Goal: Contribute content: Add original content to the website for others to see

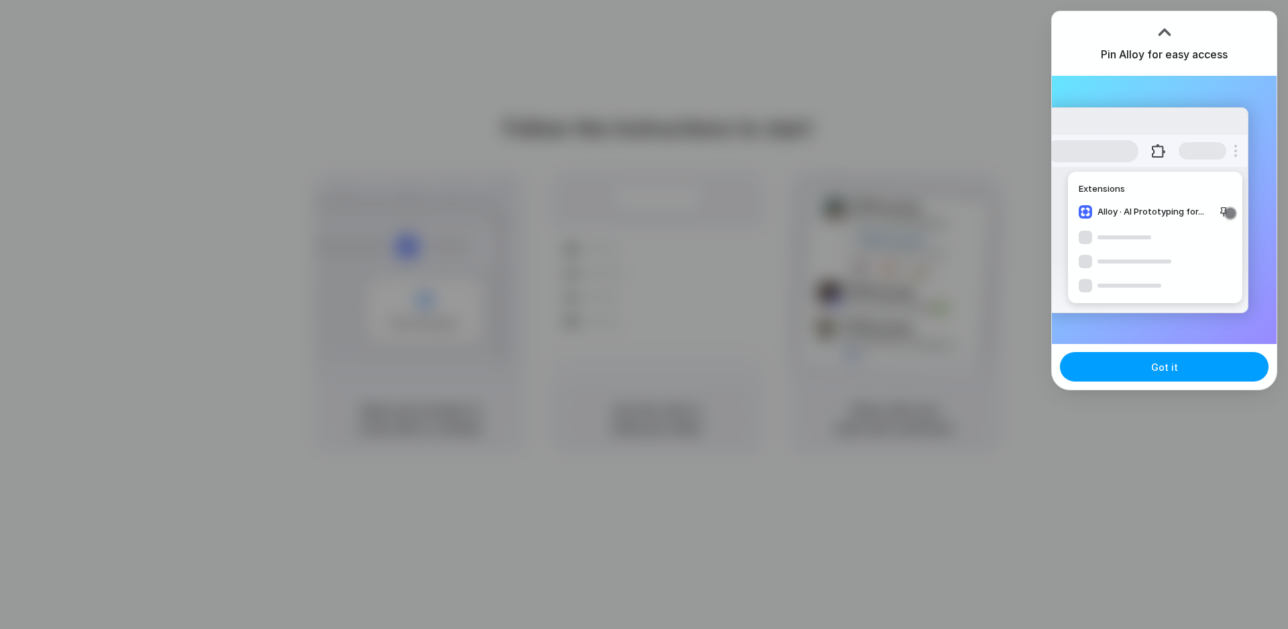
click at [1206, 372] on button "Got it" at bounding box center [1164, 367] width 209 height 30
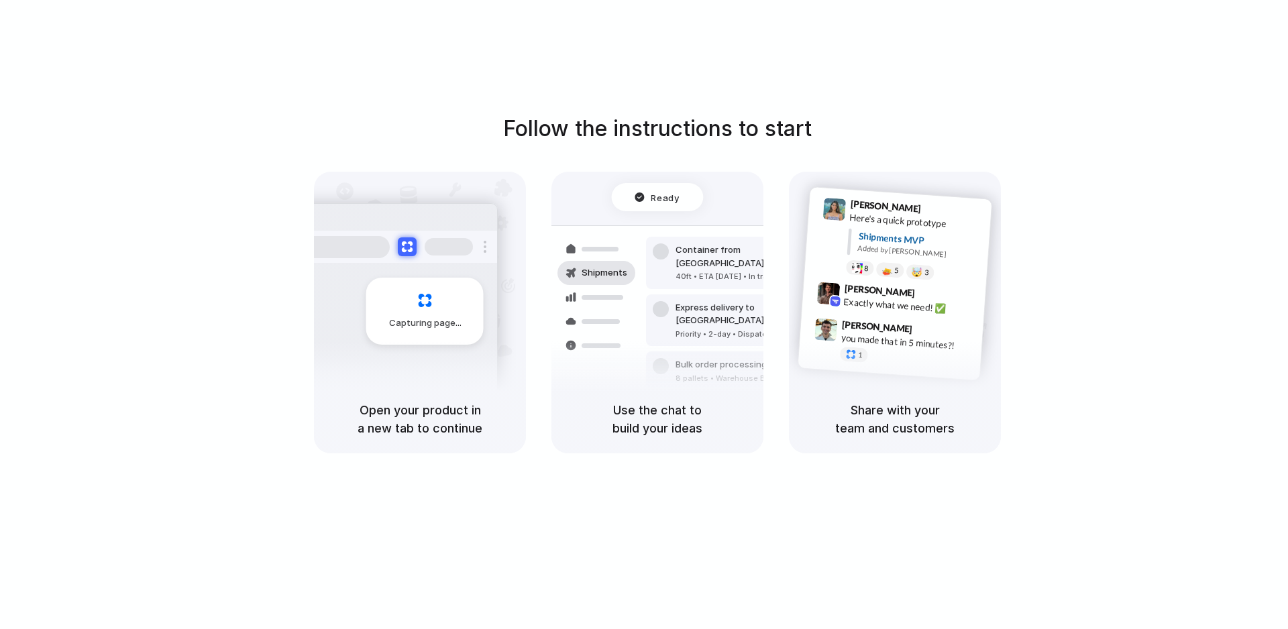
click at [1161, 233] on div "Follow the instructions to start Capturing page Open your product in a new tab …" at bounding box center [657, 283] width 1288 height 341
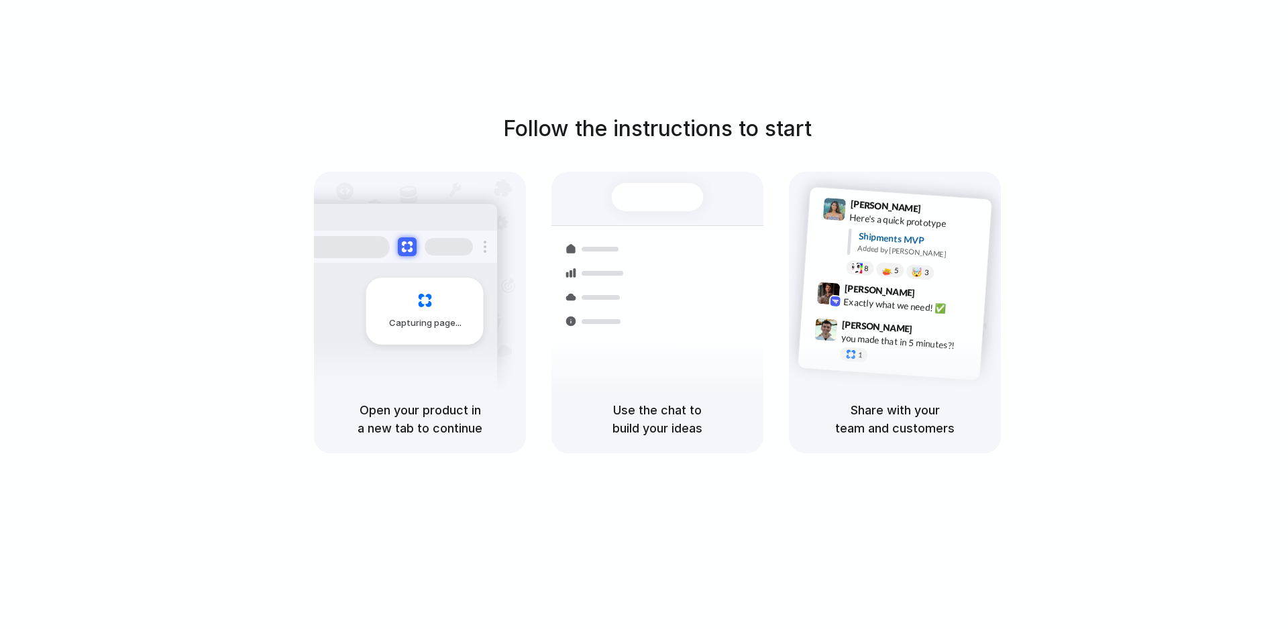
drag, startPoint x: 1146, startPoint y: 455, endPoint x: 370, endPoint y: 179, distance: 823.9
click at [370, 179] on div "Follow the instructions to start Capturing page Open your product in a new tab …" at bounding box center [657, 328] width 1315 height 656
drag, startPoint x: 393, startPoint y: 112, endPoint x: 1134, endPoint y: 411, distance: 798.8
click at [1134, 411] on div "Follow the instructions to start Capturing page Open your product in a new tab …" at bounding box center [657, 283] width 1288 height 341
click at [1140, 419] on div "Follow the instructions to start Capturing page Open your product in a new tab …" at bounding box center [657, 283] width 1288 height 341
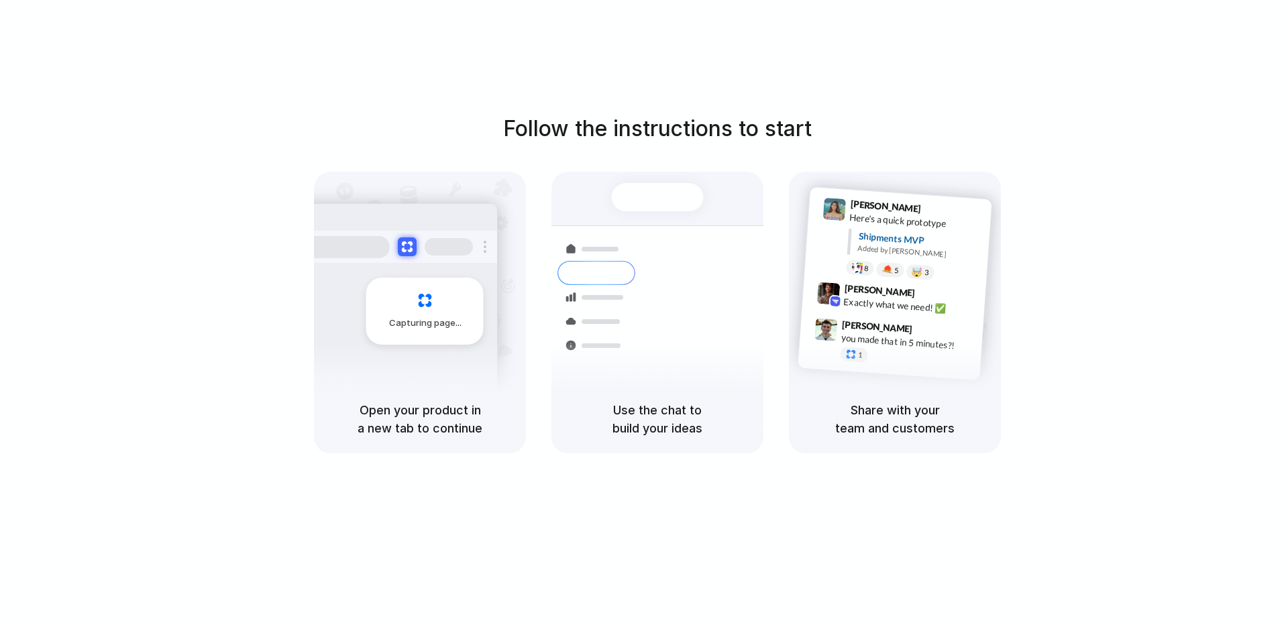
drag, startPoint x: 849, startPoint y: 115, endPoint x: 616, endPoint y: 96, distance: 234.2
click at [616, 96] on div "Follow the instructions to start Capturing page Open your product in a new tab …" at bounding box center [657, 328] width 1315 height 656
click at [615, 96] on div "Follow the instructions to start Capturing page Open your product in a new tab …" at bounding box center [657, 328] width 1315 height 656
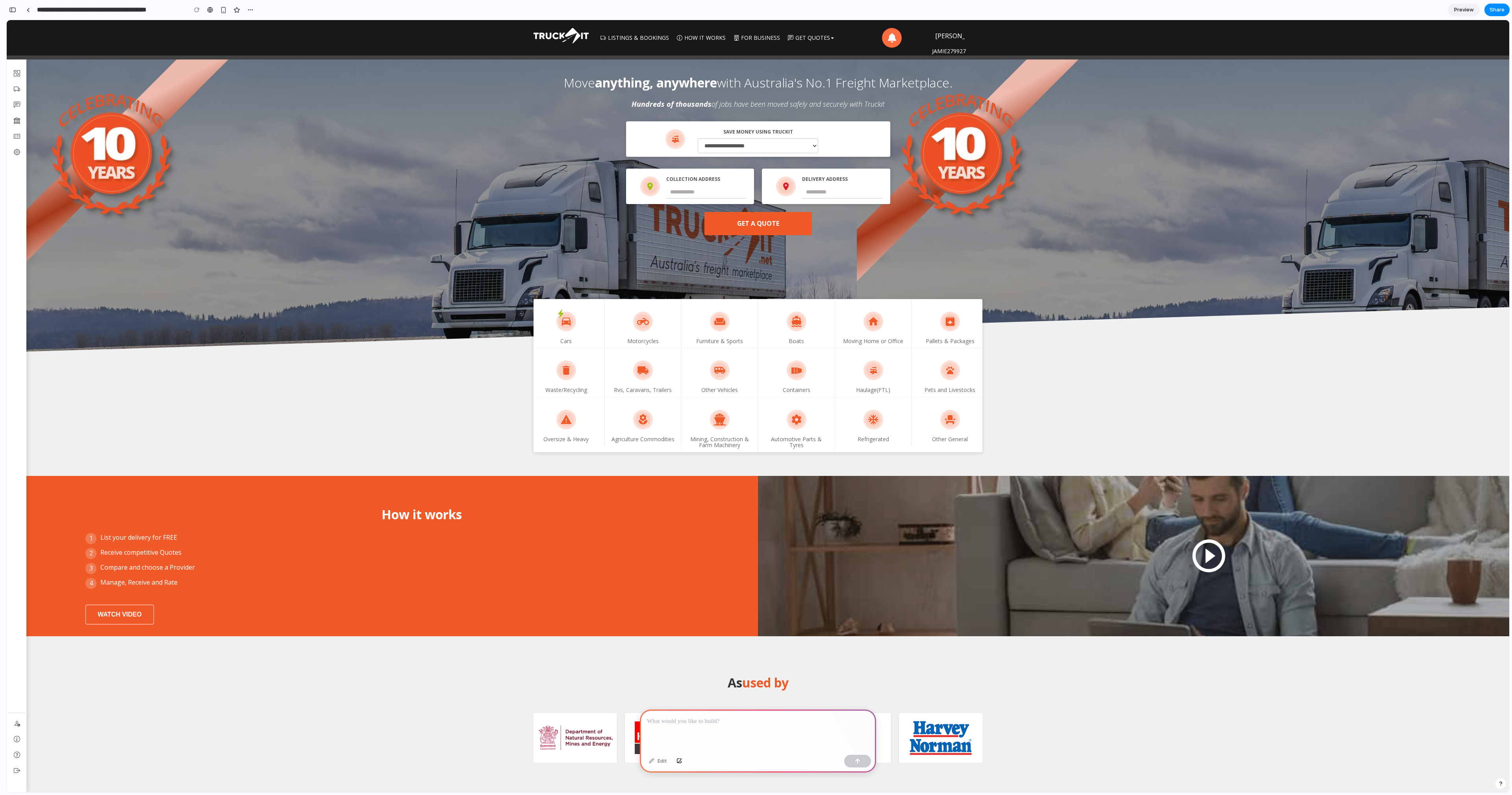
click at [1034, 261] on section at bounding box center [758, 202] width 1503 height 301
drag, startPoint x: 1032, startPoint y: 248, endPoint x: 603, endPoint y: 109, distance: 451.0
click at [532, 102] on p "Hundreds of thousands of jobs have been moved safely and securely with Truckit" at bounding box center [758, 104] width 745 height 10
drag, startPoint x: 510, startPoint y: 74, endPoint x: 969, endPoint y: 129, distance: 462.3
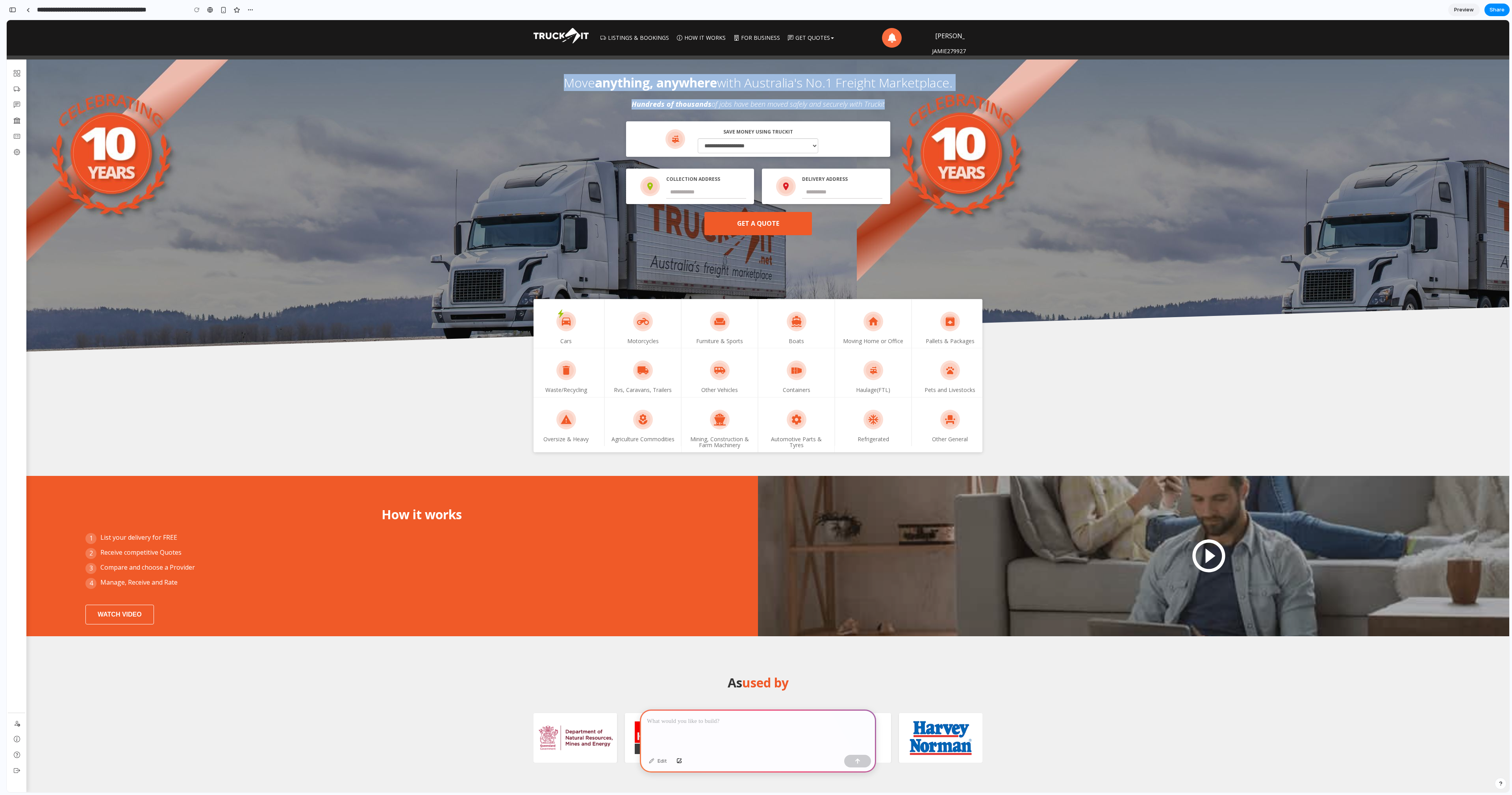
click at [939, 127] on div "**********" at bounding box center [758, 143] width 1503 height 184
click at [980, 129] on div "**********" at bounding box center [758, 176] width 1491 height 118
click at [625, 41] on link "Listings & Bookings" at bounding box center [635, 39] width 76 height 39
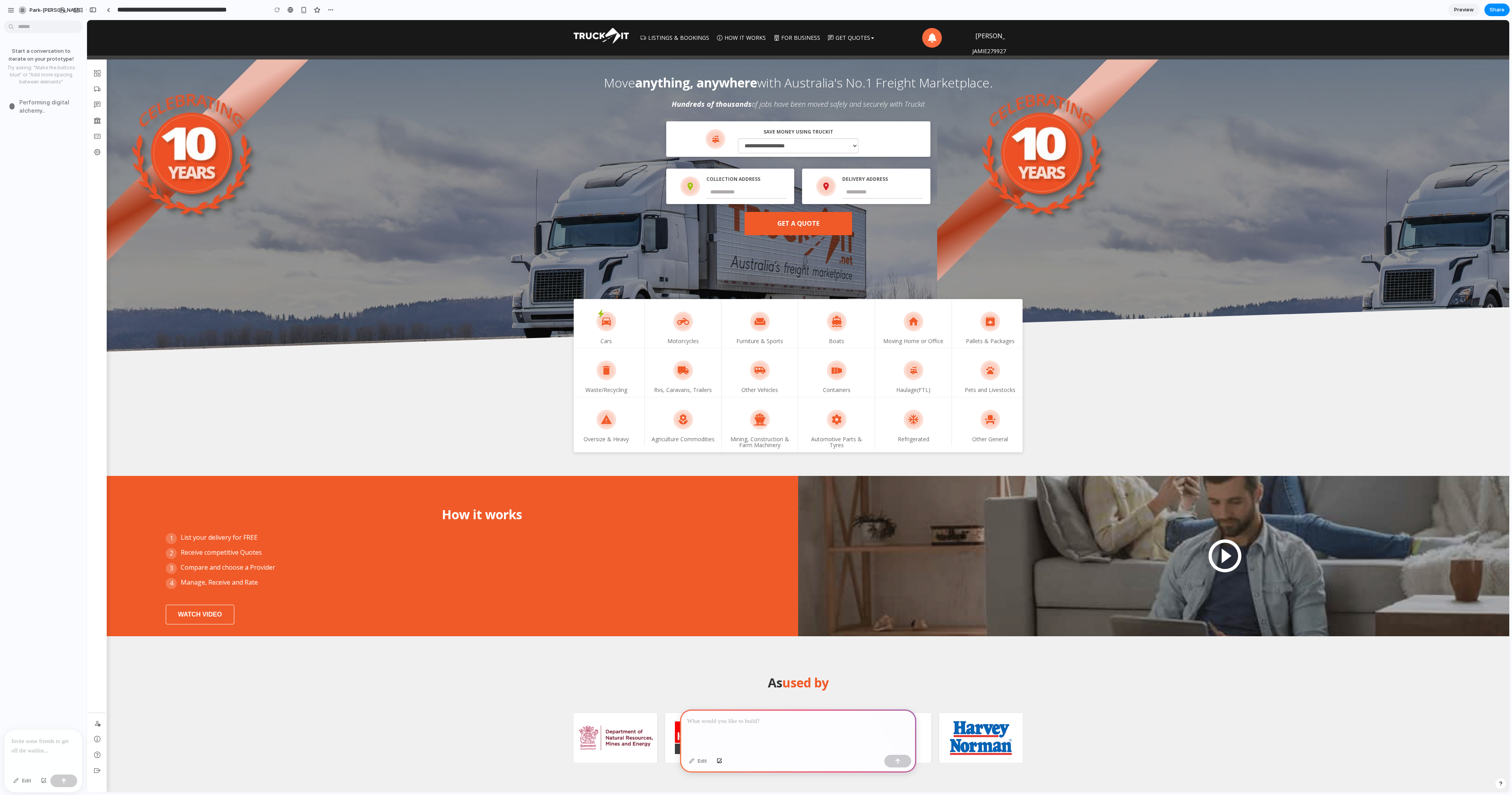
click at [292, 194] on div "**********" at bounding box center [798, 176] width 1410 height 118
click at [222, 100] on div "**********" at bounding box center [798, 143] width 1422 height 184
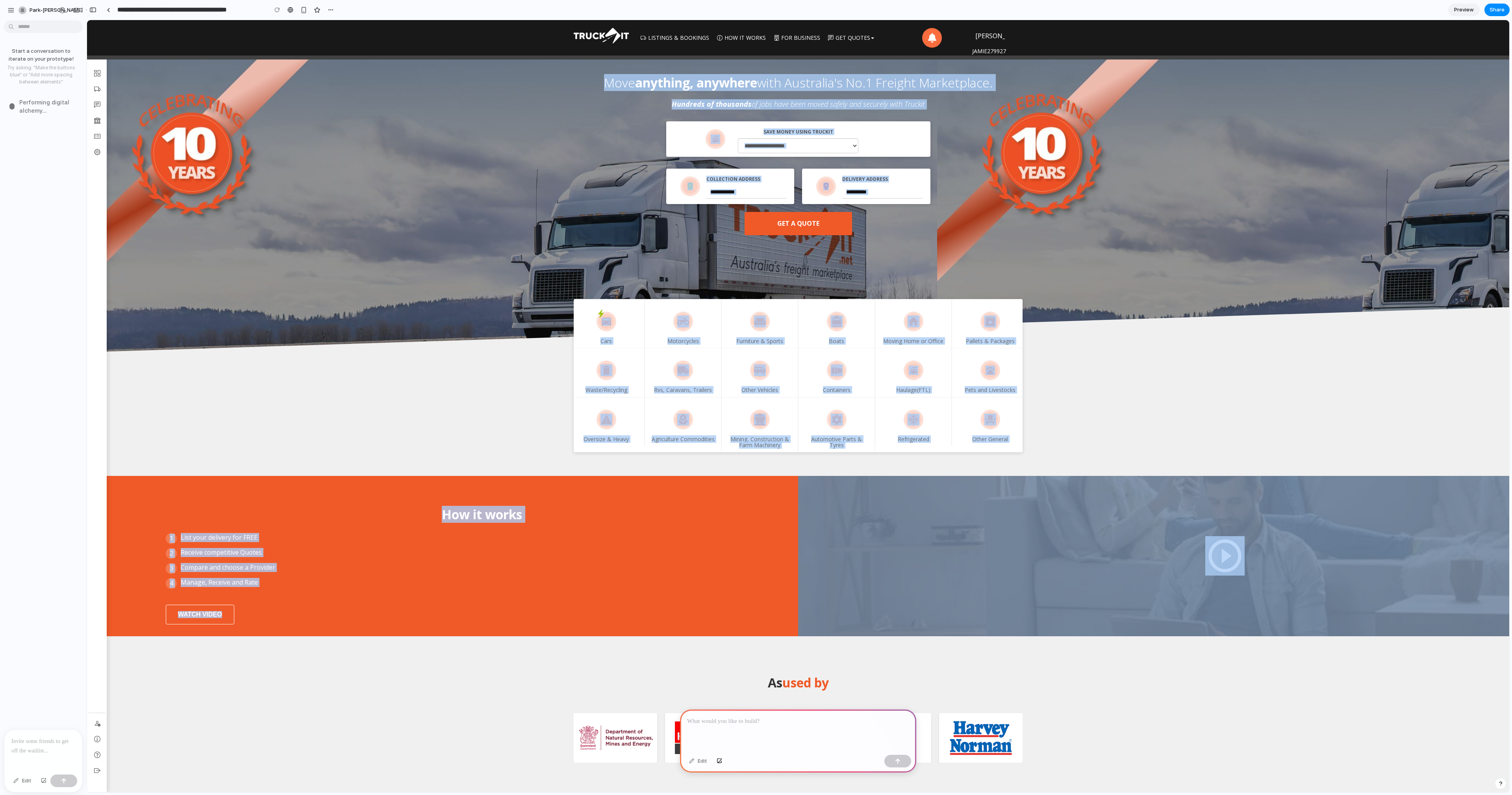
click at [427, 362] on section "Cars Motorcycles Furniture & Sports Boats Moving Home or Office Pallets & Packa…" at bounding box center [798, 402] width 1422 height 100
click at [605, 230] on div "**********" at bounding box center [798, 176] width 1410 height 118
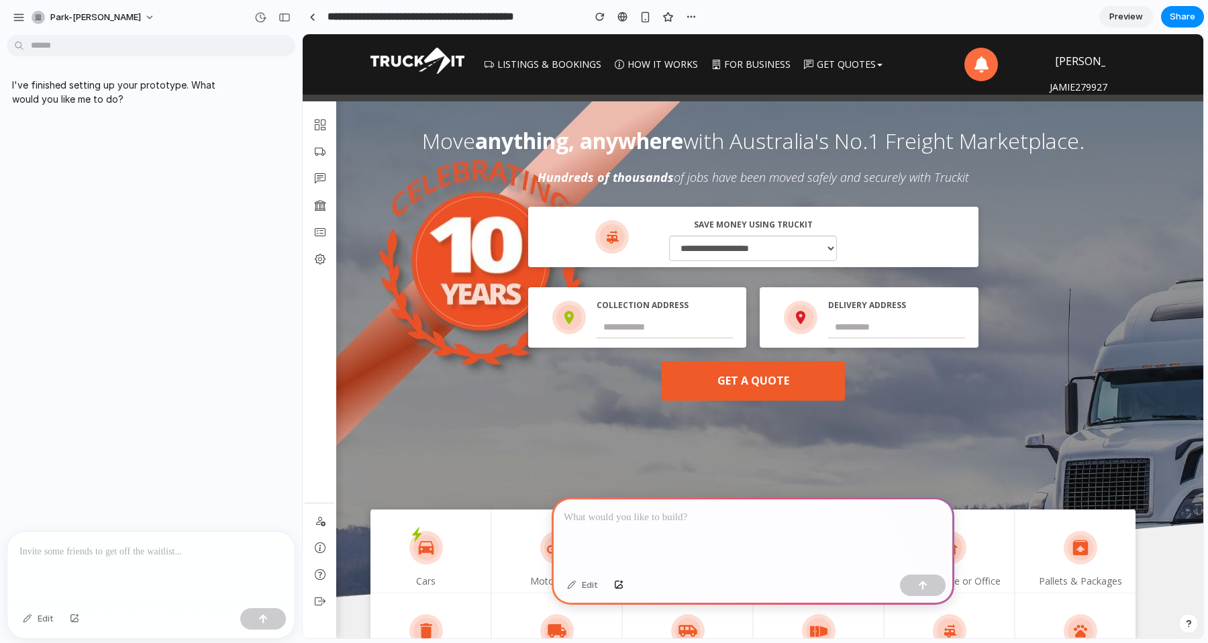
click at [775, 527] on div at bounding box center [752, 533] width 402 height 72
drag, startPoint x: 775, startPoint y: 527, endPoint x: 370, endPoint y: 368, distance: 435.3
click at [775, 527] on div at bounding box center [752, 533] width 402 height 72
click at [660, 530] on div at bounding box center [752, 533] width 402 height 72
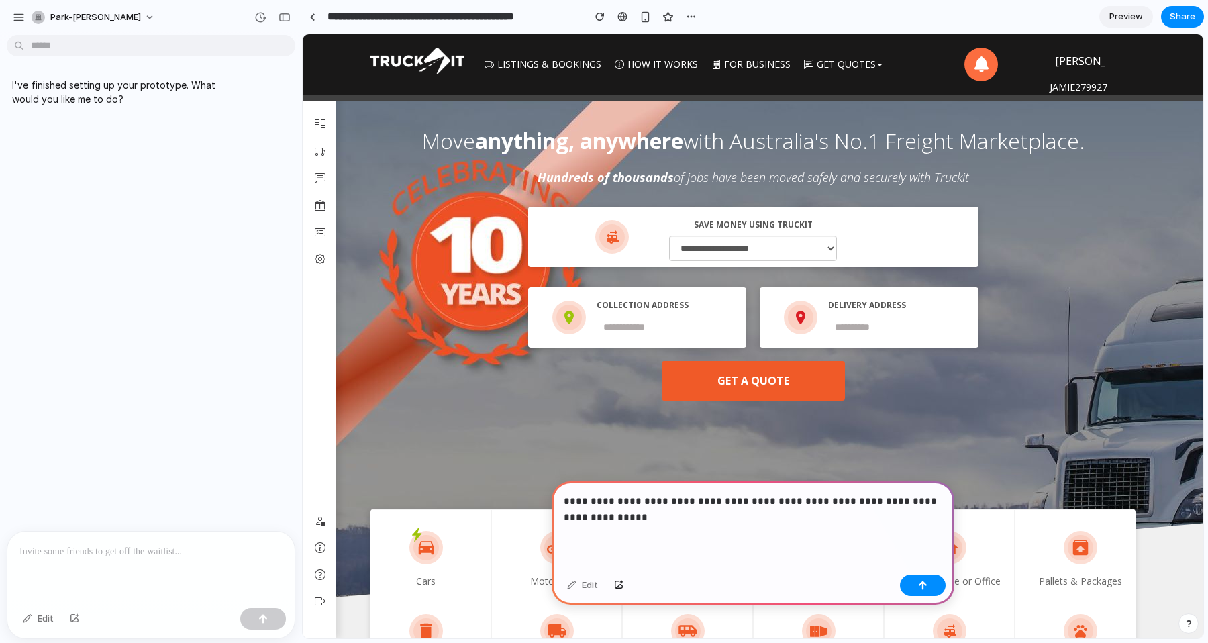
click at [661, 525] on div "**********" at bounding box center [752, 525] width 402 height 88
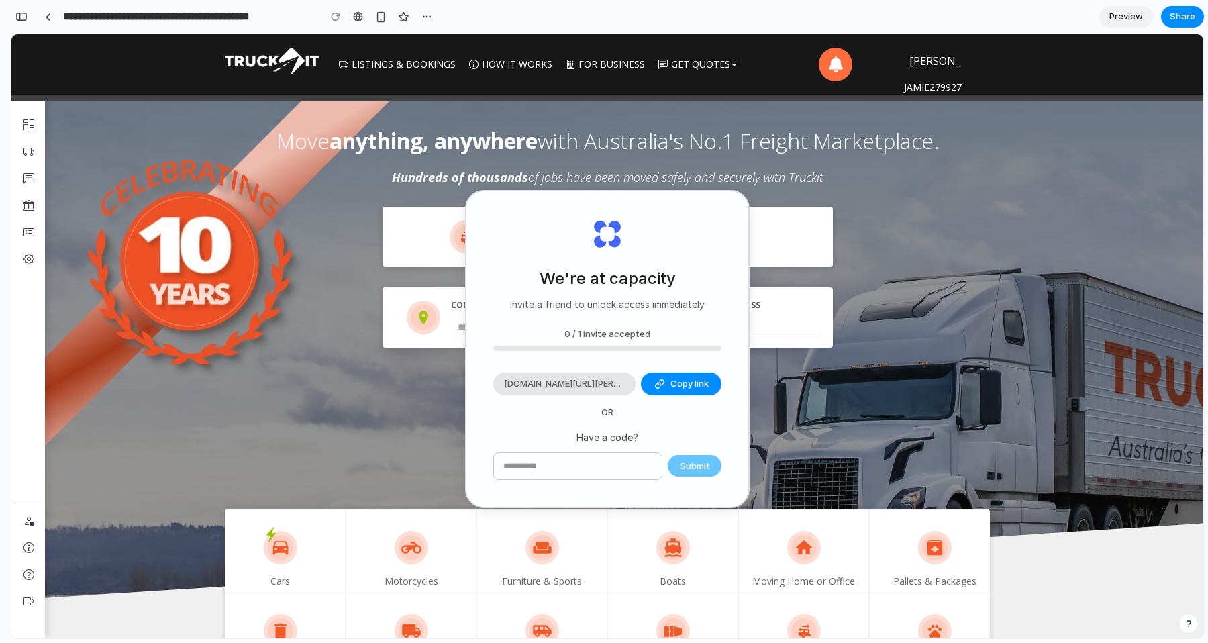
scroll to position [14, 0]
type input "**********"
click at [610, 467] on input "text" at bounding box center [578, 466] width 168 height 27
click at [619, 454] on input "text" at bounding box center [578, 466] width 168 height 27
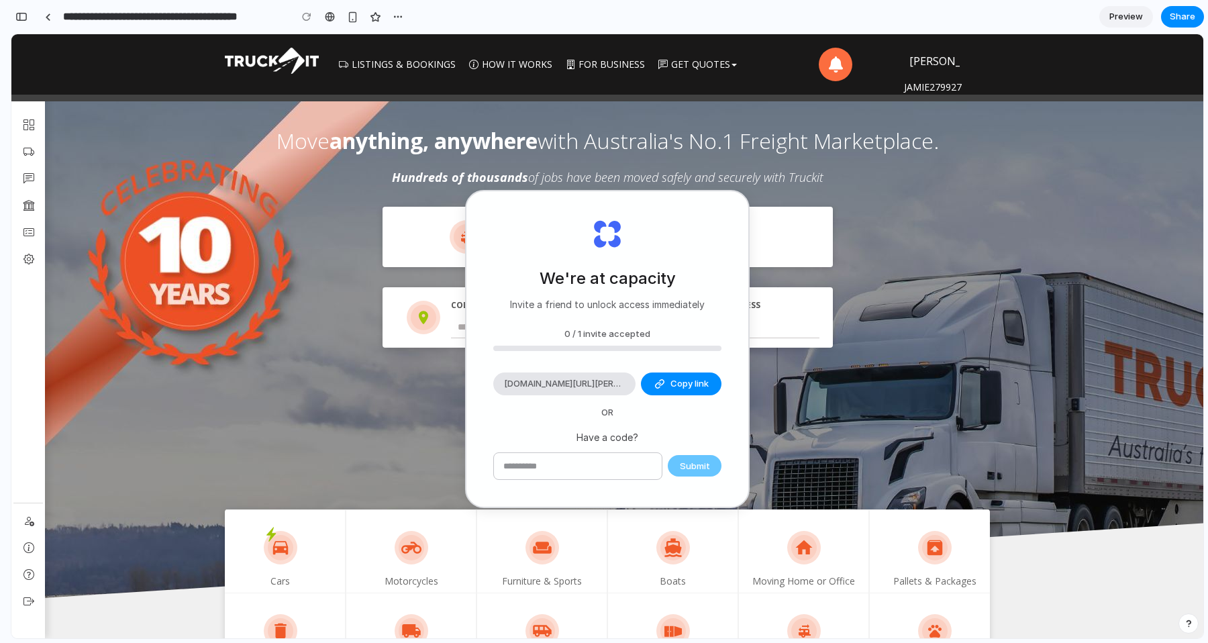
scroll to position [753, 0]
click at [627, 350] on div at bounding box center [607, 347] width 228 height 5
drag, startPoint x: 627, startPoint y: 350, endPoint x: 645, endPoint y: 321, distance: 33.7
click at [628, 350] on div at bounding box center [607, 347] width 228 height 5
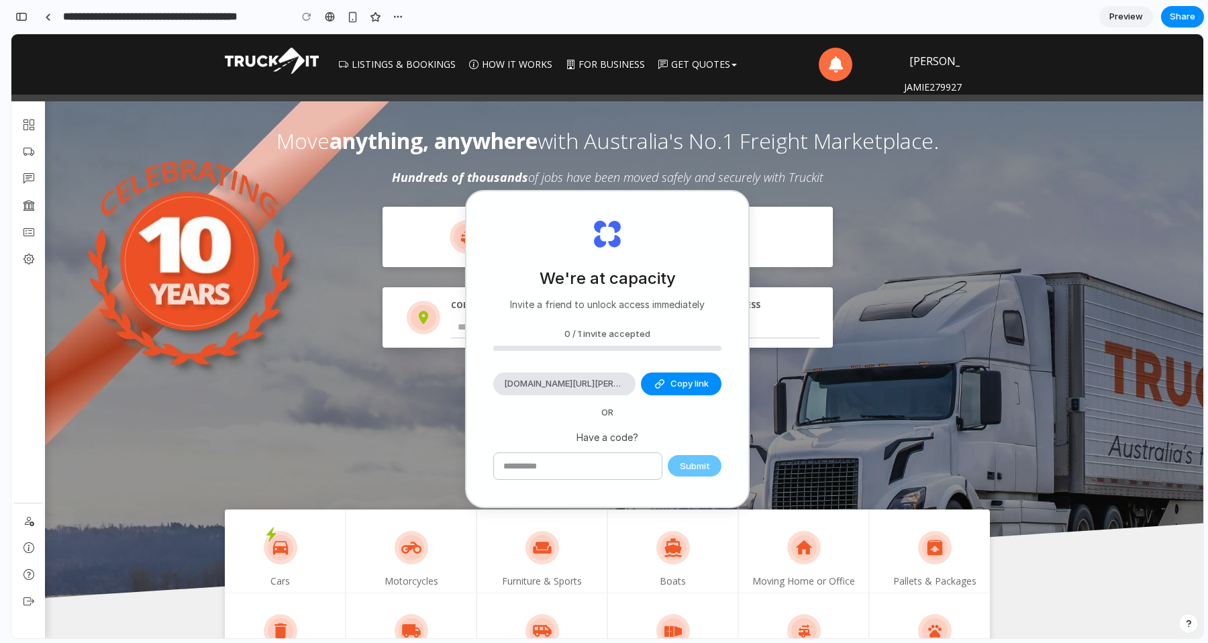
click at [654, 303] on p "Invite a friend to unlock access immediately" at bounding box center [607, 304] width 195 height 14
click at [552, 383] on span "alloy.app/invite/park-jamie-VPSDOQ" at bounding box center [564, 383] width 121 height 13
click at [595, 472] on input "text" at bounding box center [578, 466] width 168 height 27
click at [837, 400] on div "**********" at bounding box center [606, 300] width 1171 height 201
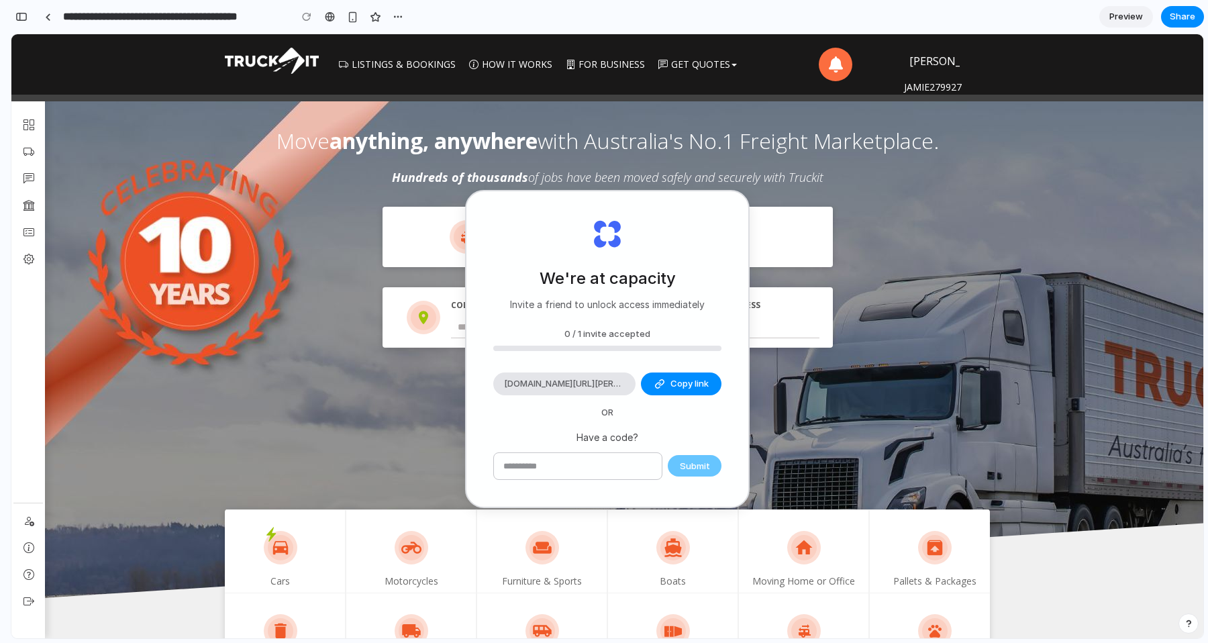
click at [634, 286] on h2 "We're at capacity" at bounding box center [607, 278] width 136 height 24
drag, startPoint x: 634, startPoint y: 286, endPoint x: 818, endPoint y: 235, distance: 191.4
click at [634, 286] on h2 "We're at capacity" at bounding box center [607, 278] width 136 height 24
click at [1136, 18] on span "Preview" at bounding box center [1126, 16] width 34 height 13
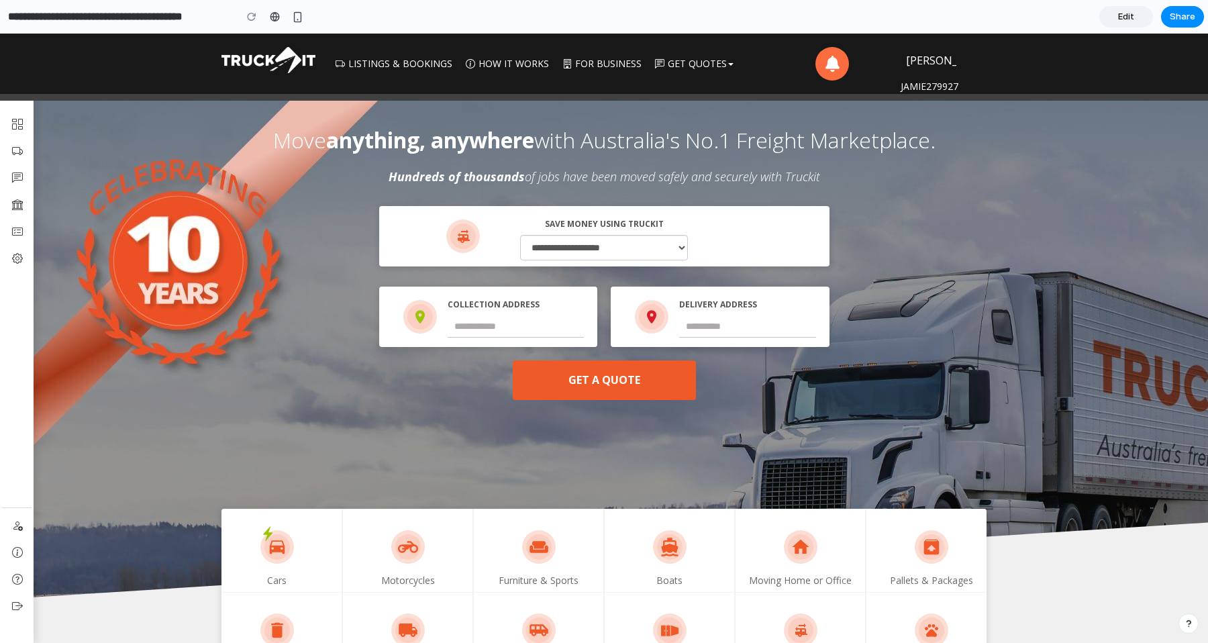
click at [372, 152] on span "anything, anywhere" at bounding box center [430, 139] width 208 height 29
drag, startPoint x: 931, startPoint y: 217, endPoint x: 945, endPoint y: 107, distance: 110.9
click at [932, 217] on div "**********" at bounding box center [603, 299] width 1187 height 201
drag, startPoint x: 886, startPoint y: 69, endPoint x: 817, endPoint y: 69, distance: 69.1
click at [816, 69] on ul "jamie279927 Jamie" at bounding box center [904, 64] width 184 height 60
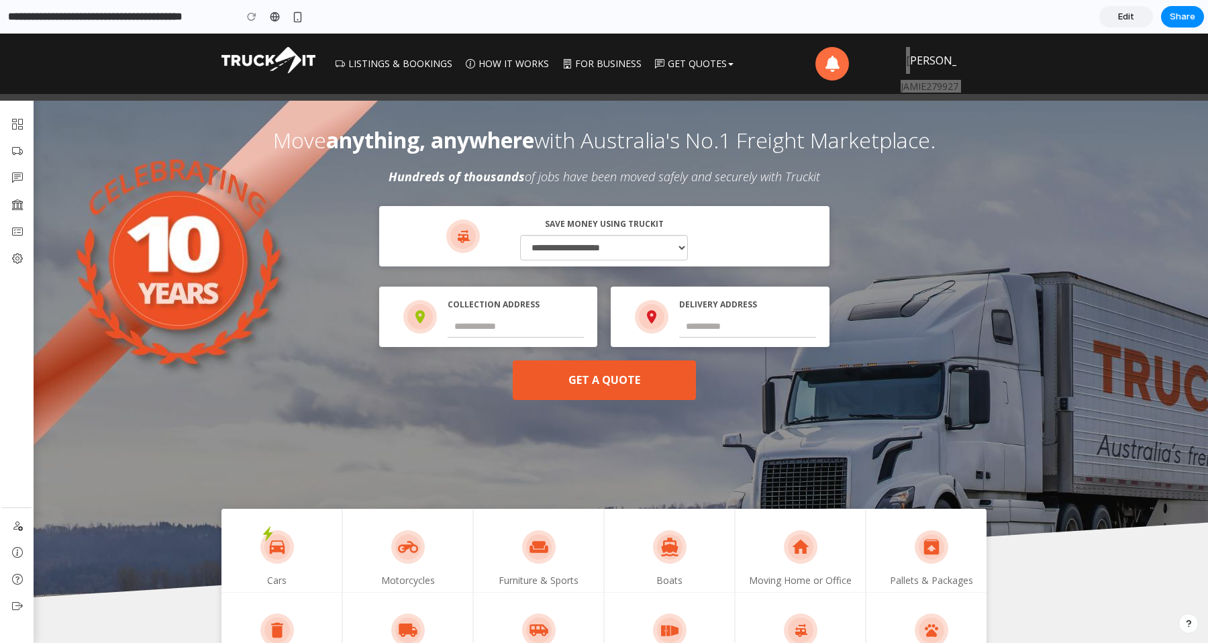
click at [1121, 17] on span "Edit" at bounding box center [1126, 16] width 16 height 13
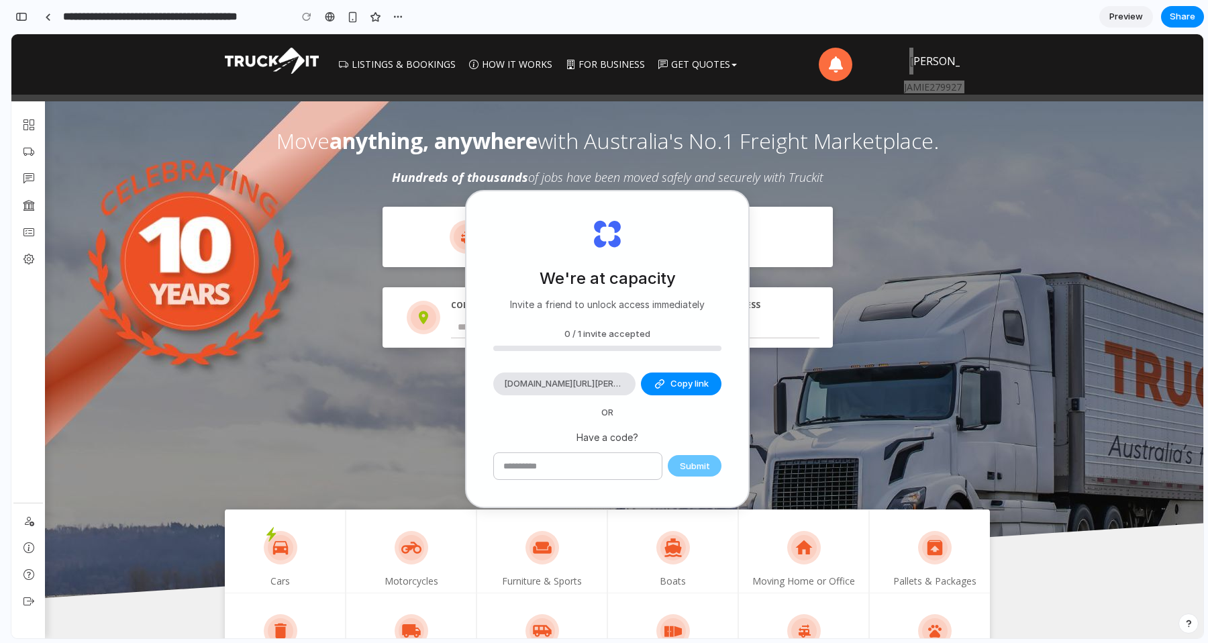
scroll to position [42, 0]
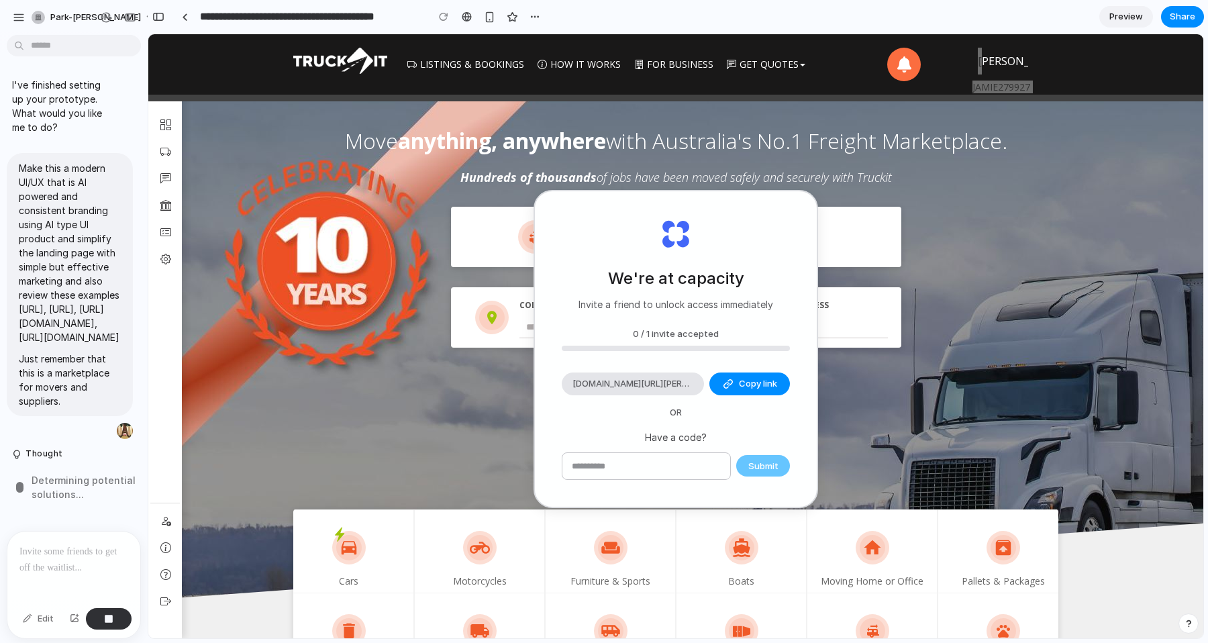
click at [91, 573] on div at bounding box center [73, 566] width 133 height 71
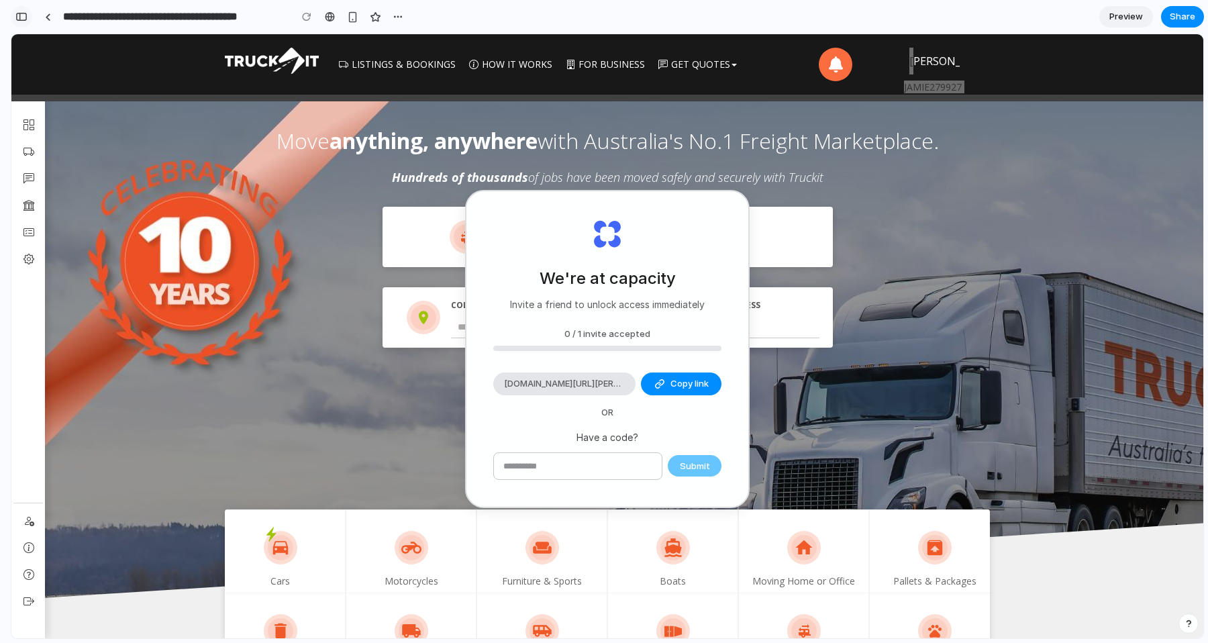
click at [26, 17] on div "button" at bounding box center [21, 16] width 12 height 9
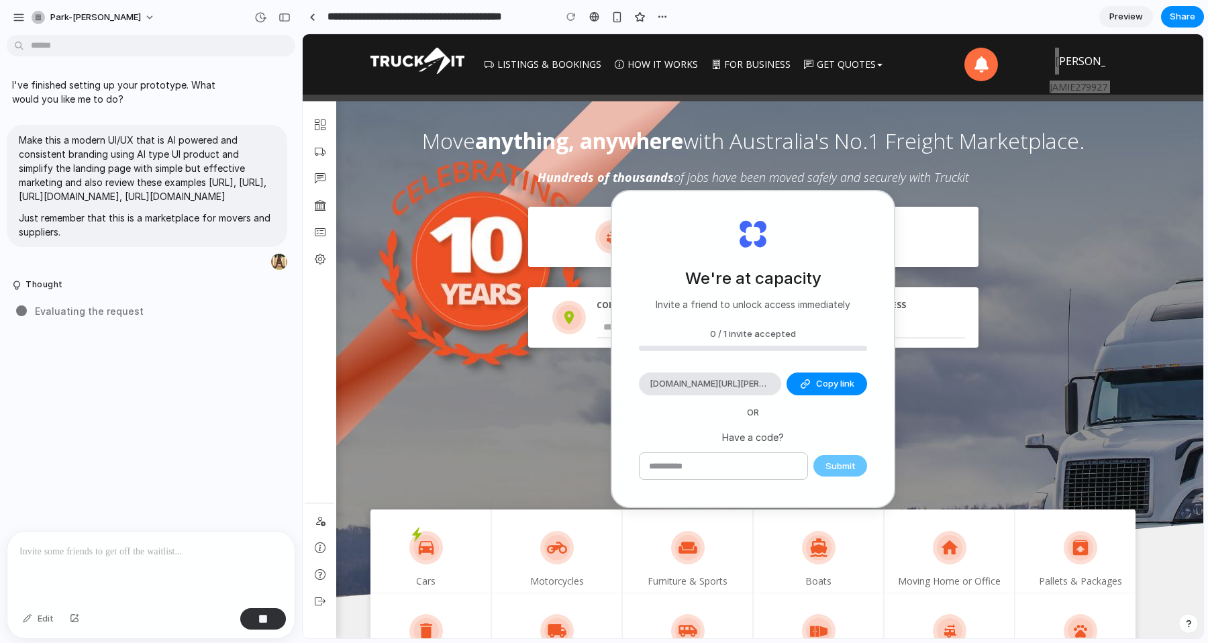
click at [769, 468] on input "text" at bounding box center [723, 466] width 168 height 27
click at [753, 433] on p "Have a code?" at bounding box center [753, 437] width 228 height 14
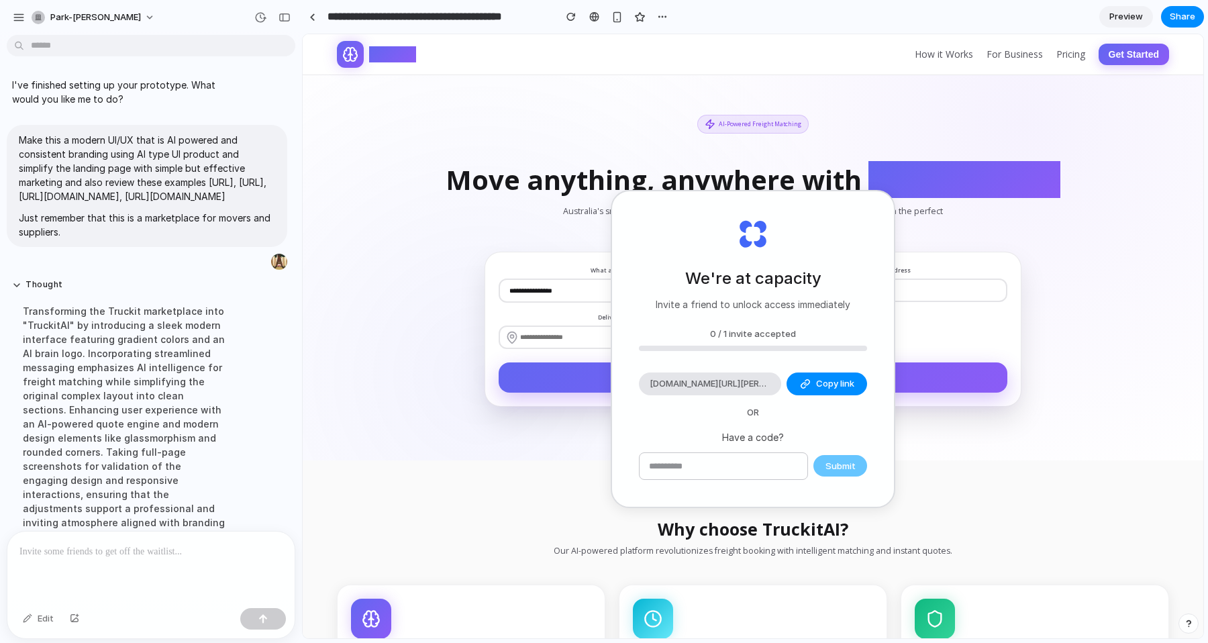
scroll to position [324, 0]
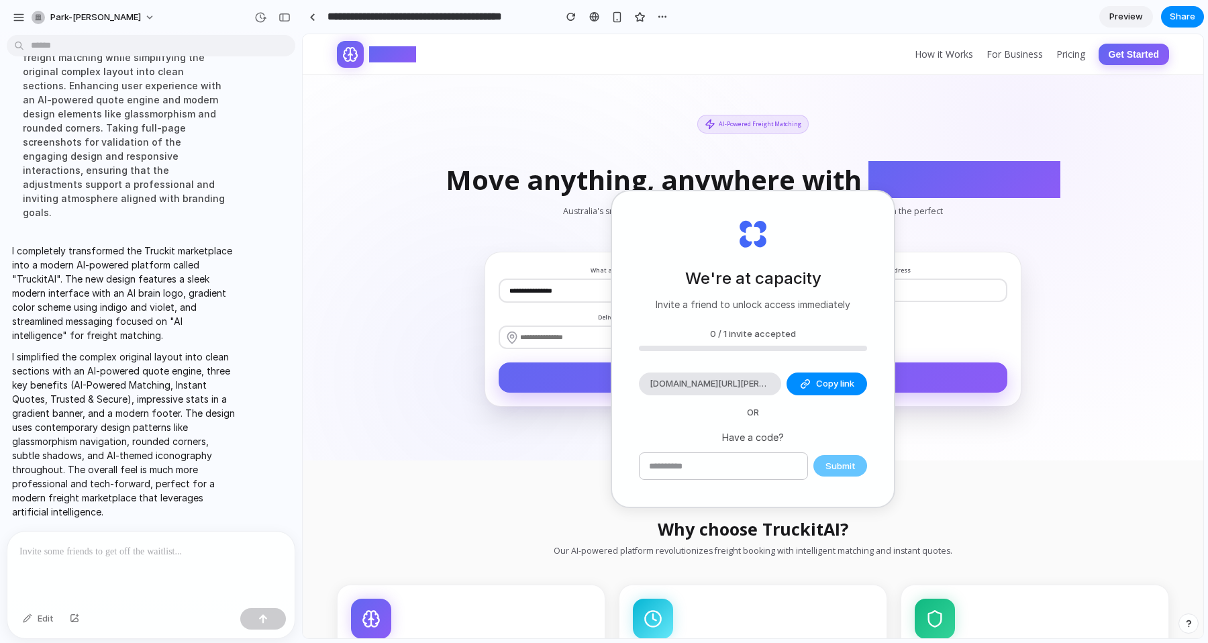
click at [1065, 474] on section "Why choose TruckitAI? Our AI-powered platform revolutionizes freight booking wi…" at bounding box center [753, 625] width 900 height 331
click at [931, 150] on div "**********" at bounding box center [752, 261] width 859 height 292
click at [908, 113] on section "**********" at bounding box center [753, 247] width 900 height 426
drag, startPoint x: 782, startPoint y: 116, endPoint x: 563, endPoint y: 135, distance: 219.5
click at [563, 135] on div "**********" at bounding box center [752, 261] width 859 height 292
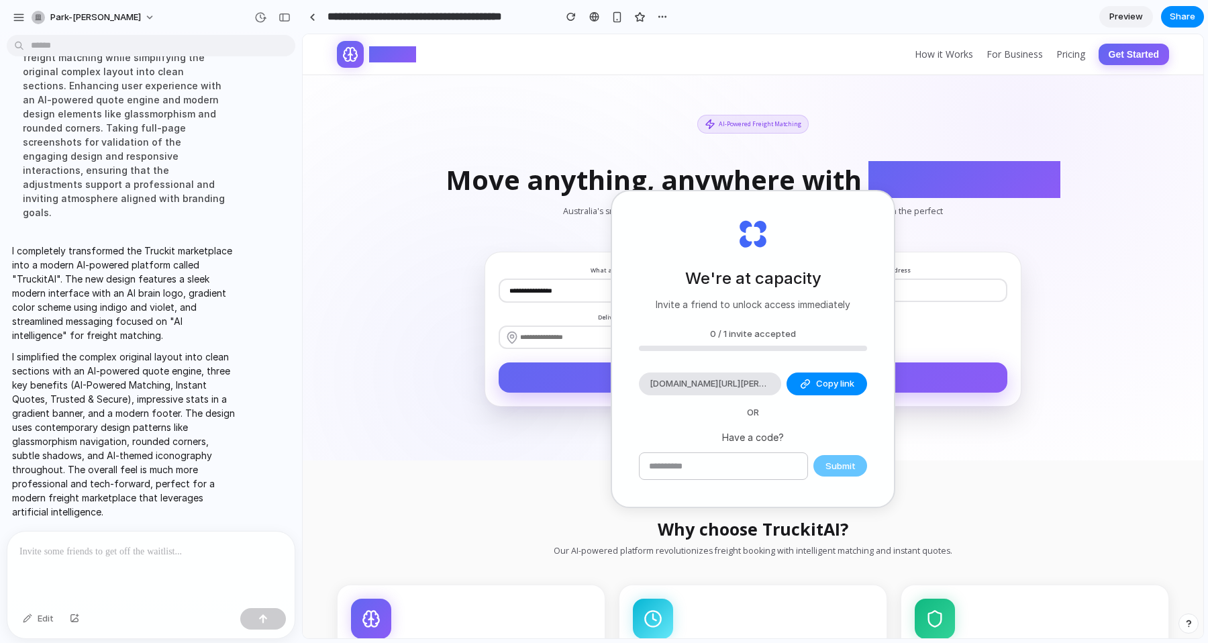
click at [564, 137] on div "**********" at bounding box center [752, 261] width 859 height 292
click at [635, 484] on div "We're at capacity Invite a friend to unlock access immediately 0 / 1 invite acc…" at bounding box center [753, 348] width 282 height 315
drag, startPoint x: 950, startPoint y: 269, endPoint x: 528, endPoint y: 270, distance: 422.0
click at [626, 186] on h1 "Move anything, anywhere with AI intelligence" at bounding box center [753, 180] width 832 height 30
click at [735, 453] on input "text" at bounding box center [723, 466] width 168 height 27
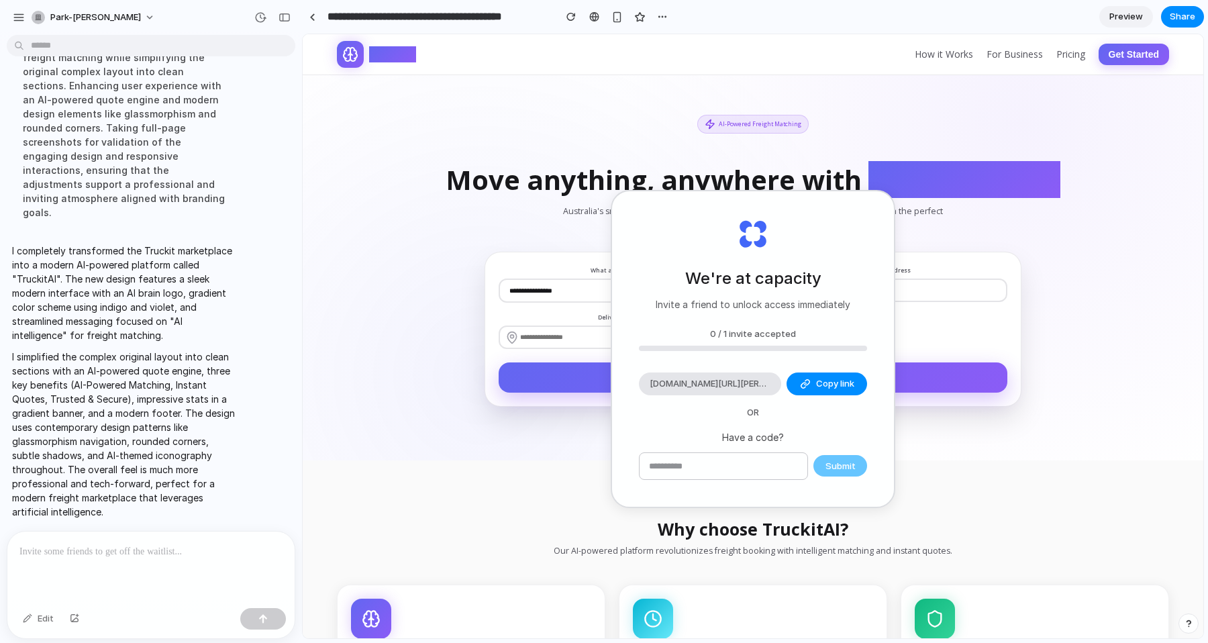
click at [739, 370] on div "We're at capacity Invite a friend to unlock access immediately 0 / 1 invite acc…" at bounding box center [753, 348] width 282 height 315
click at [741, 377] on span "alloy.app/invite/park-jamie-VPSDOQ" at bounding box center [709, 383] width 121 height 13
click at [1016, 391] on div "**********" at bounding box center [752, 330] width 537 height 156
click at [757, 410] on span "OR" at bounding box center [753, 412] width 34 height 13
click at [753, 435] on p "Have a code?" at bounding box center [753, 437] width 228 height 14
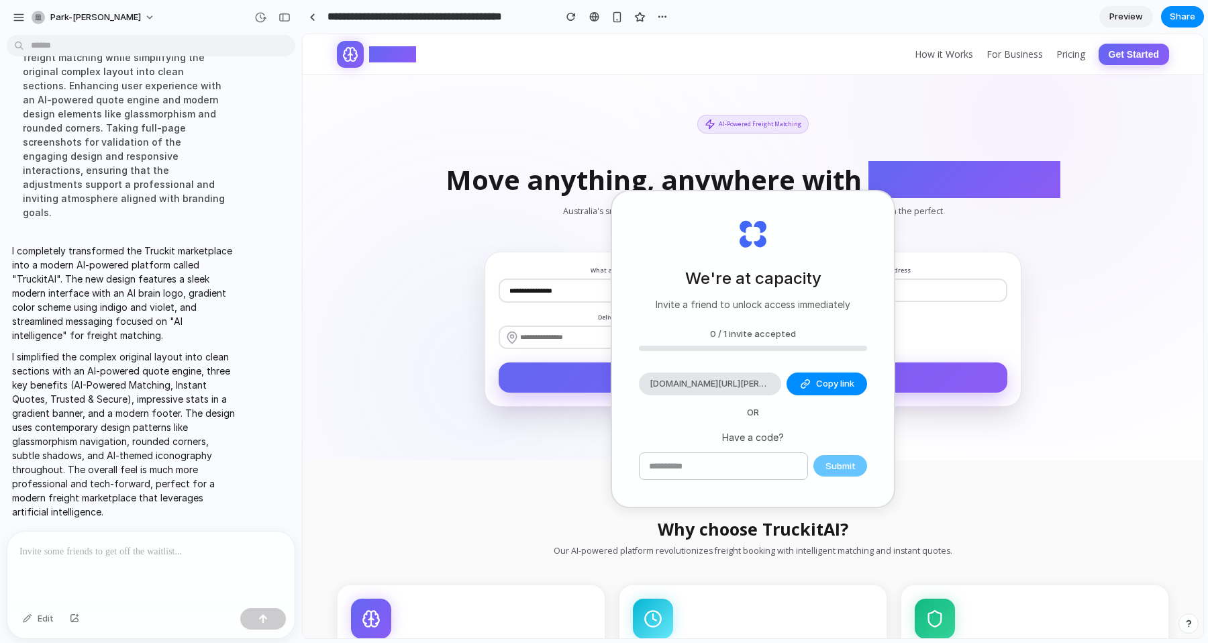
click at [753, 435] on p "Have a code?" at bounding box center [753, 437] width 228 height 14
click at [753, 437] on p "Have a code?" at bounding box center [753, 437] width 228 height 14
click at [890, 441] on div "We're at capacity Invite a friend to unlock access immediately 0 / 1 invite acc…" at bounding box center [753, 348] width 282 height 315
click at [891, 441] on div "We're at capacity Invite a friend to unlock access immediately 0 / 1 invite acc…" at bounding box center [753, 348] width 282 height 315
click at [914, 127] on div "**********" at bounding box center [752, 261] width 859 height 292
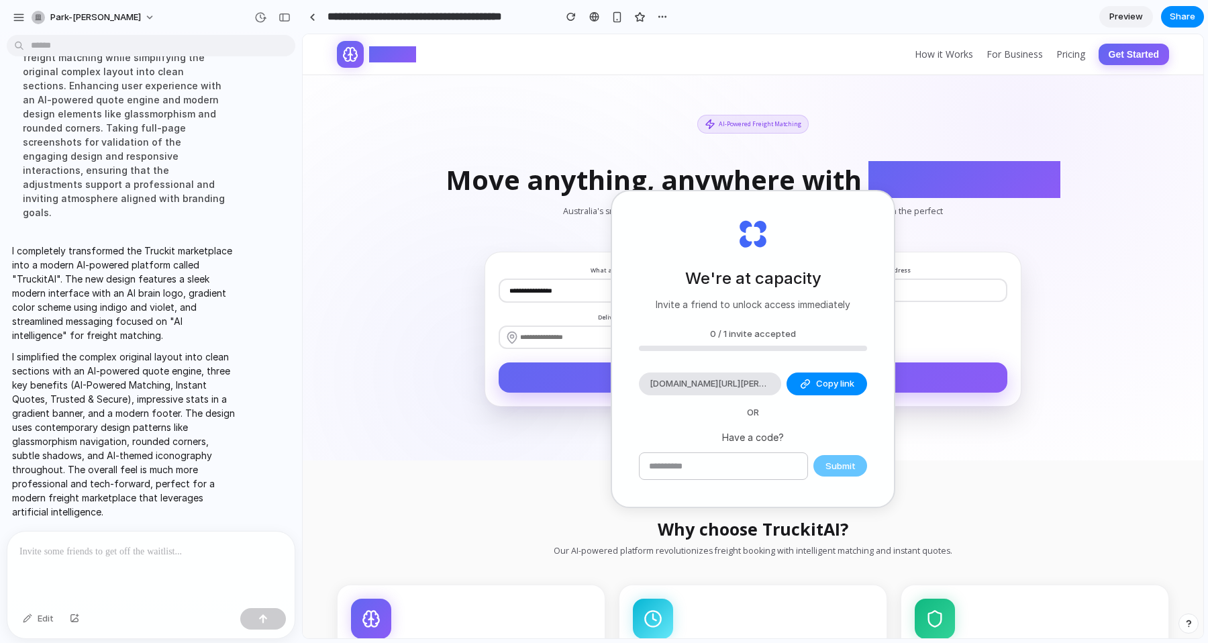
click at [1137, 56] on button "Get Started" at bounding box center [1133, 54] width 70 height 21
click at [799, 225] on div "We're at capacity Invite a friend to unlock access immediately 0 / 1 invite acc…" at bounding box center [753, 348] width 282 height 315
click at [891, 195] on div "We're at capacity Invite a friend to unlock access immediately 0 / 1 invite acc…" at bounding box center [753, 348] width 282 height 315
drag, startPoint x: 545, startPoint y: 151, endPoint x: 528, endPoint y: 218, distance: 69.1
click at [544, 152] on div "**********" at bounding box center [752, 261] width 859 height 292
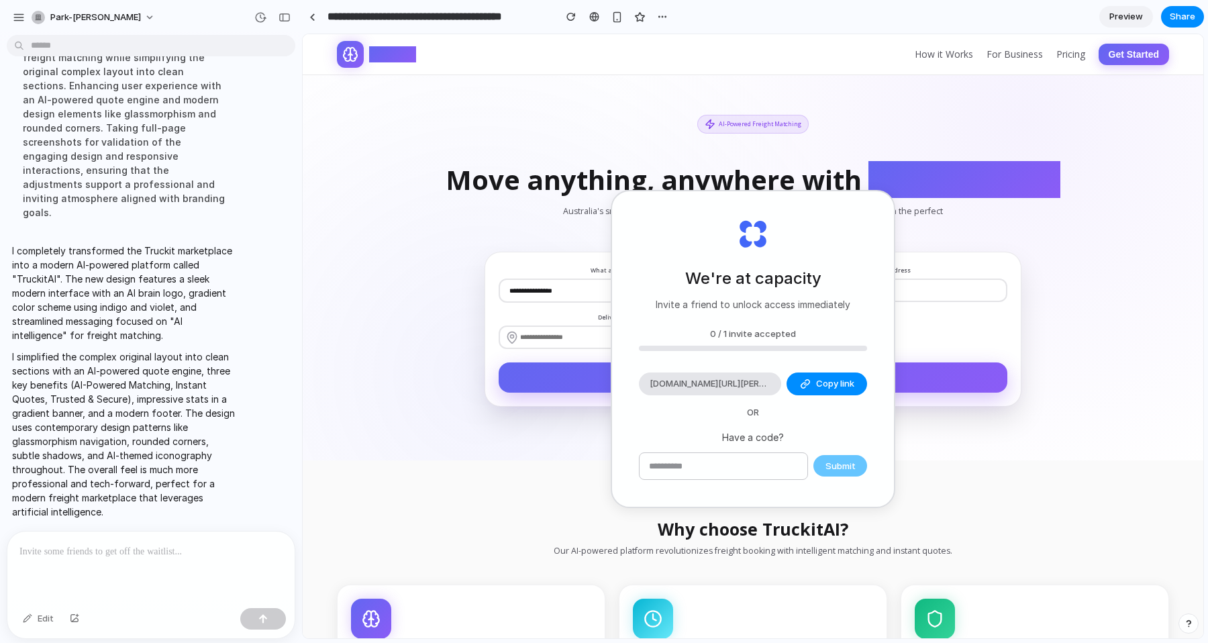
click at [502, 299] on select "**********" at bounding box center [623, 290] width 250 height 24
click at [168, 395] on p "I simplified the complex original layout into clean sections with an AI-powered…" at bounding box center [124, 434] width 224 height 169
click at [131, 318] on p "I completely transformed the Truckit marketplace into a modern AI-powered platf…" at bounding box center [124, 293] width 224 height 99
click at [25, 15] on button "button" at bounding box center [19, 17] width 20 height 20
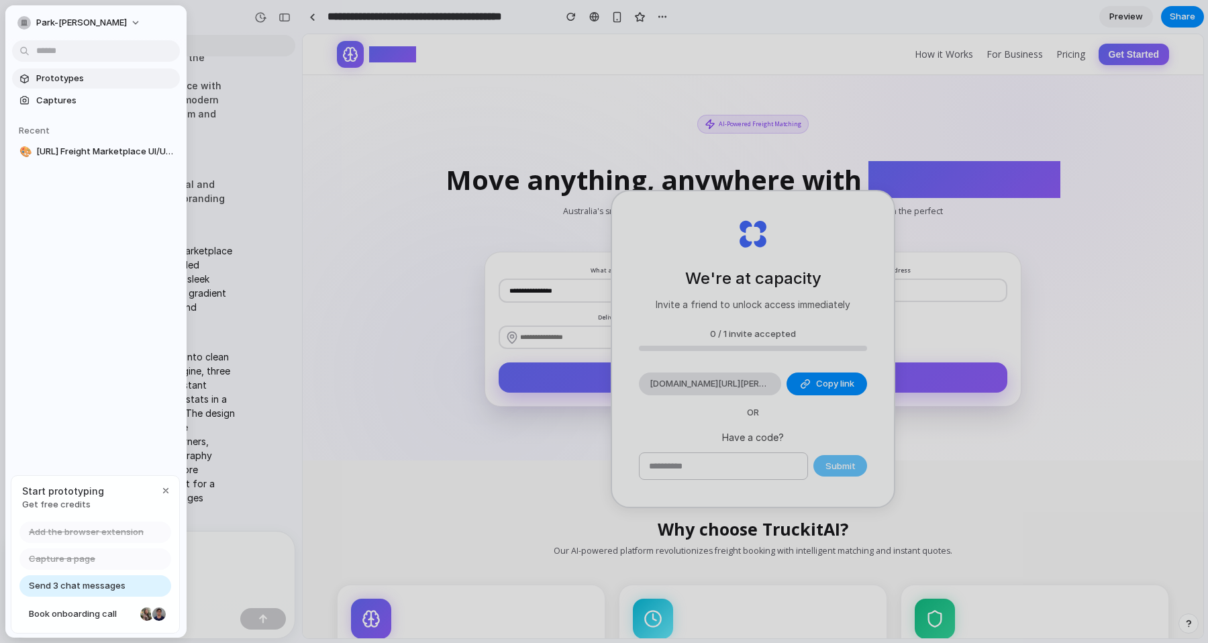
click at [52, 82] on span "Prototypes" at bounding box center [105, 78] width 138 height 13
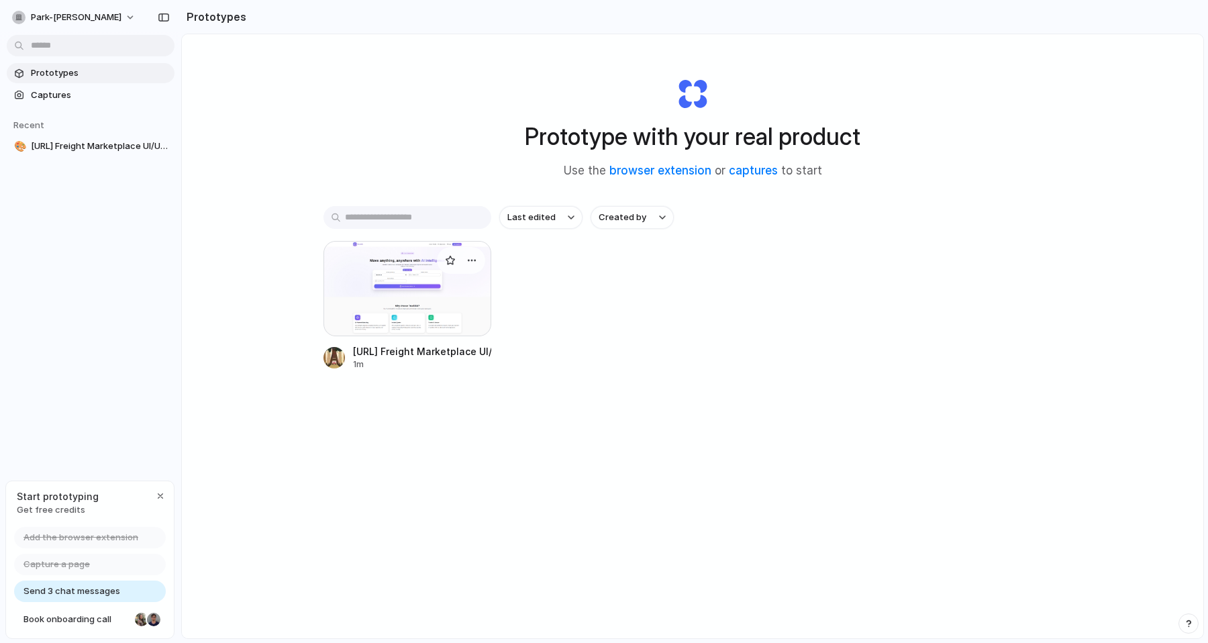
click at [423, 302] on div at bounding box center [407, 288] width 168 height 95
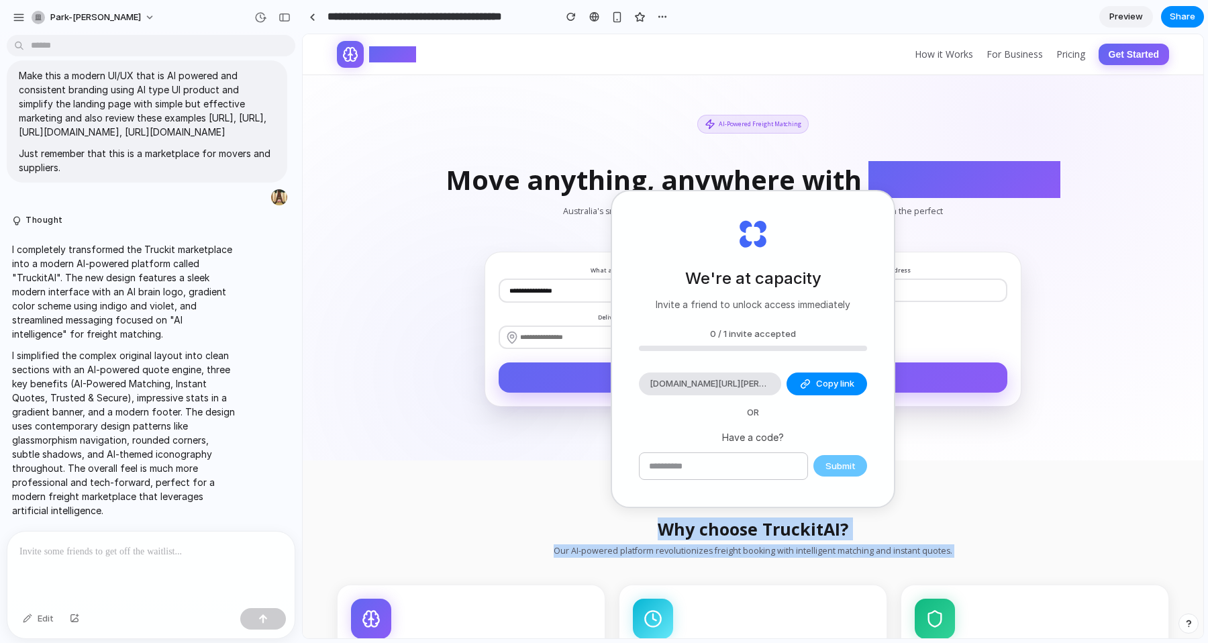
drag, startPoint x: 419, startPoint y: 486, endPoint x: 519, endPoint y: 576, distance: 134.4
click at [519, 576] on section "Why choose TruckitAI? Our AI-powered platform revolutionizes freight booking wi…" at bounding box center [753, 625] width 900 height 331
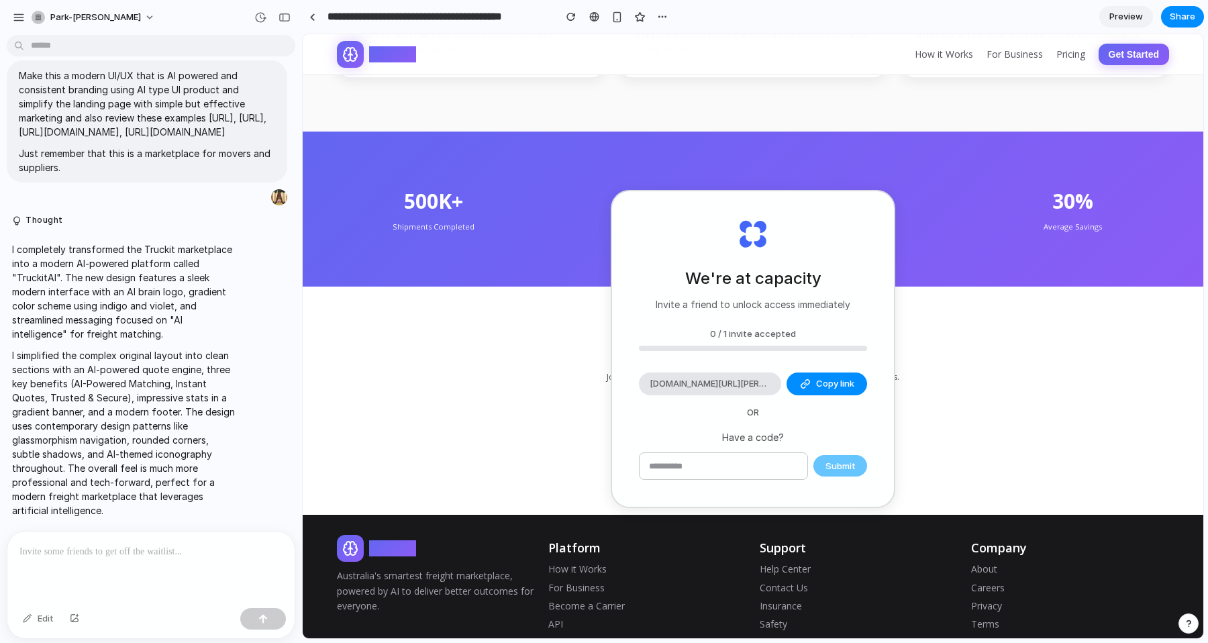
scroll to position [662, 0]
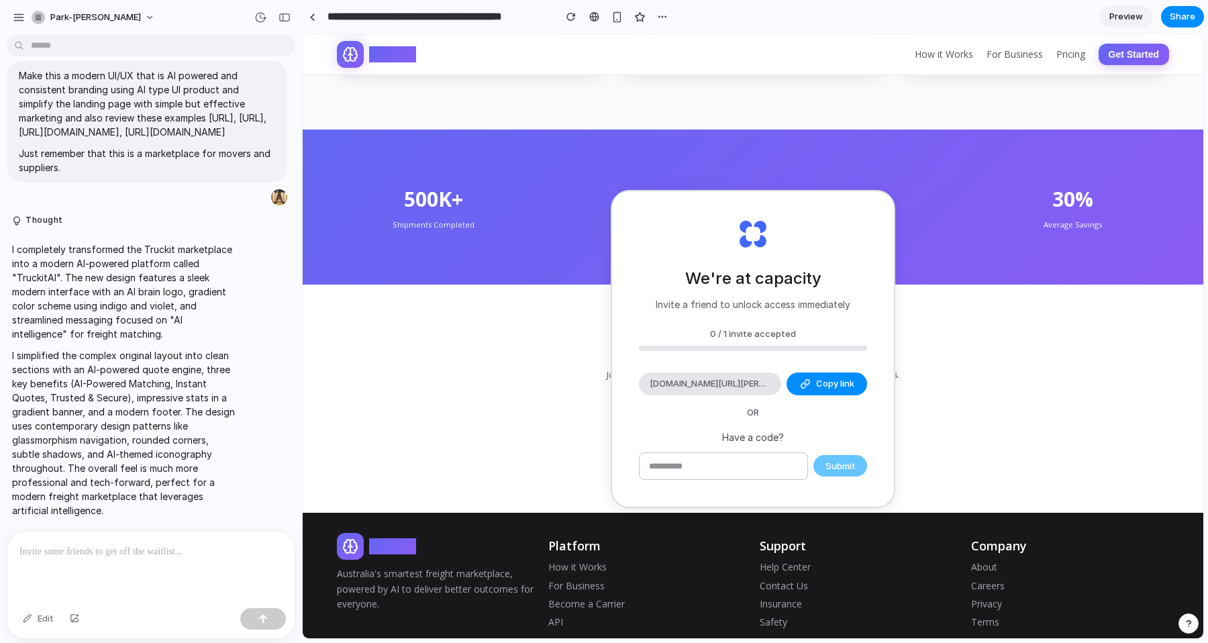
click at [389, 543] on span "TruckitAI" at bounding box center [392, 546] width 47 height 16
drag, startPoint x: 479, startPoint y: 545, endPoint x: 329, endPoint y: 545, distance: 150.3
click at [328, 545] on div "TruckitAI Australia's smartest freight marketplace, powered by AI to deliver be…" at bounding box center [752, 604] width 859 height 143
click at [482, 574] on p "Australia's smartest freight marketplace, powered by AI to deliver better outco…" at bounding box center [436, 588] width 198 height 45
drag, startPoint x: 513, startPoint y: 589, endPoint x: 488, endPoint y: 529, distance: 64.9
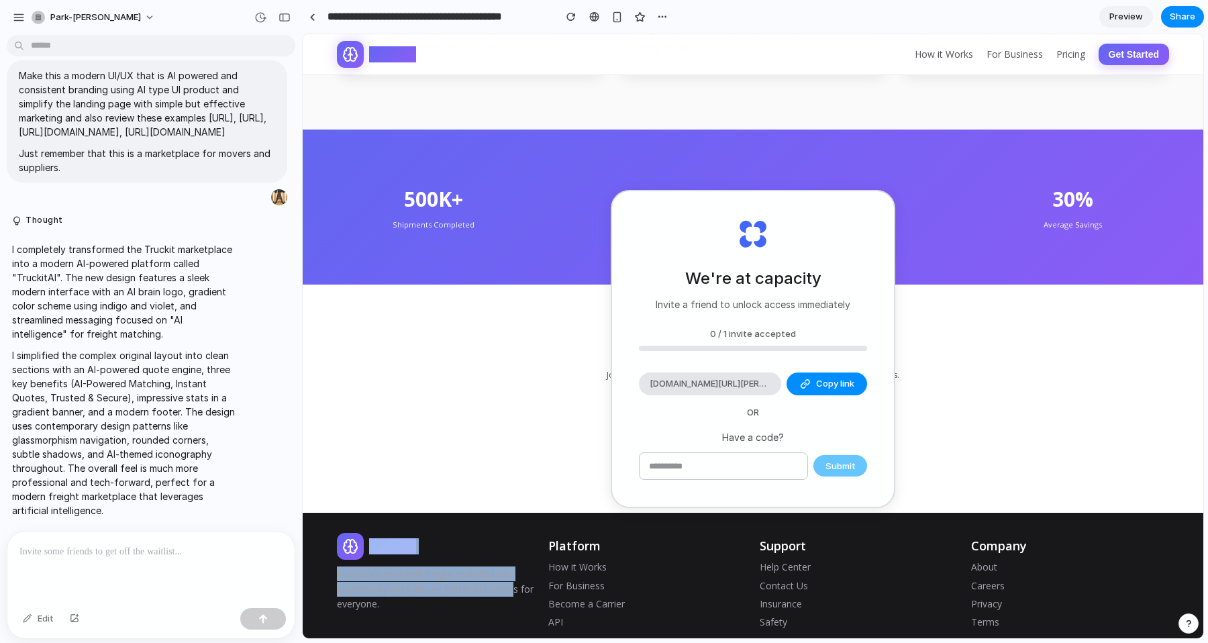
click at [488, 529] on footer "TruckitAI Australia's smartest freight marketplace, powered by AI to deliver be…" at bounding box center [753, 604] width 900 height 183
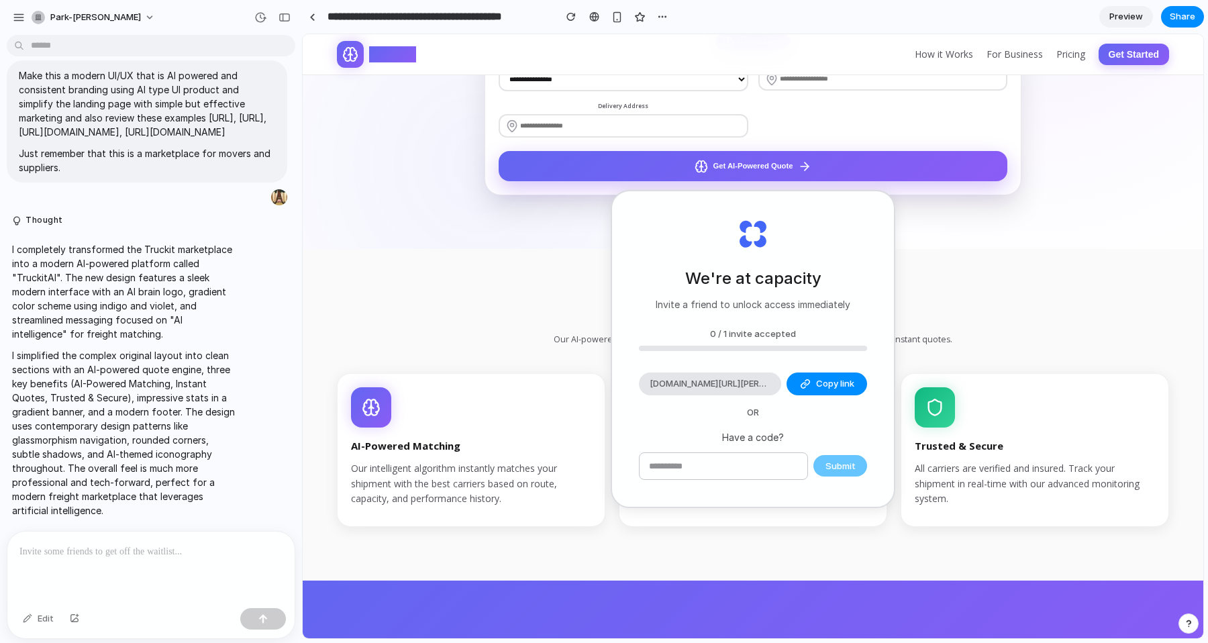
scroll to position [0, 0]
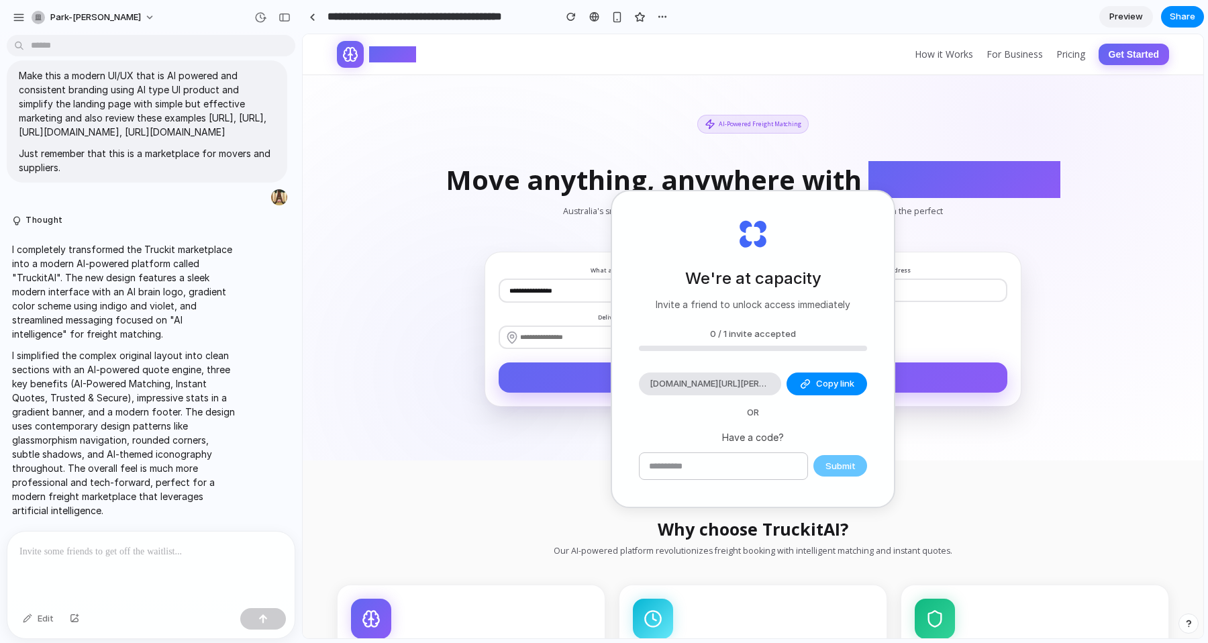
click at [1129, 19] on span "Preview" at bounding box center [1126, 16] width 34 height 13
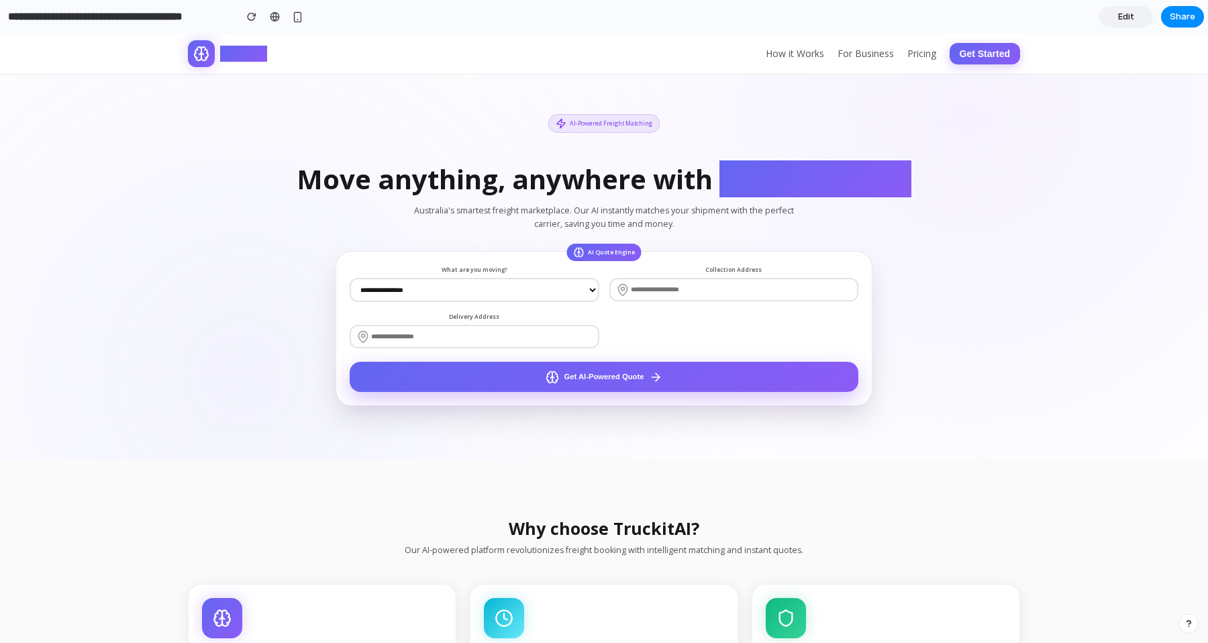
click at [695, 286] on input "text" at bounding box center [734, 290] width 250 height 24
click at [1014, 309] on div "**********" at bounding box center [603, 260] width 859 height 292
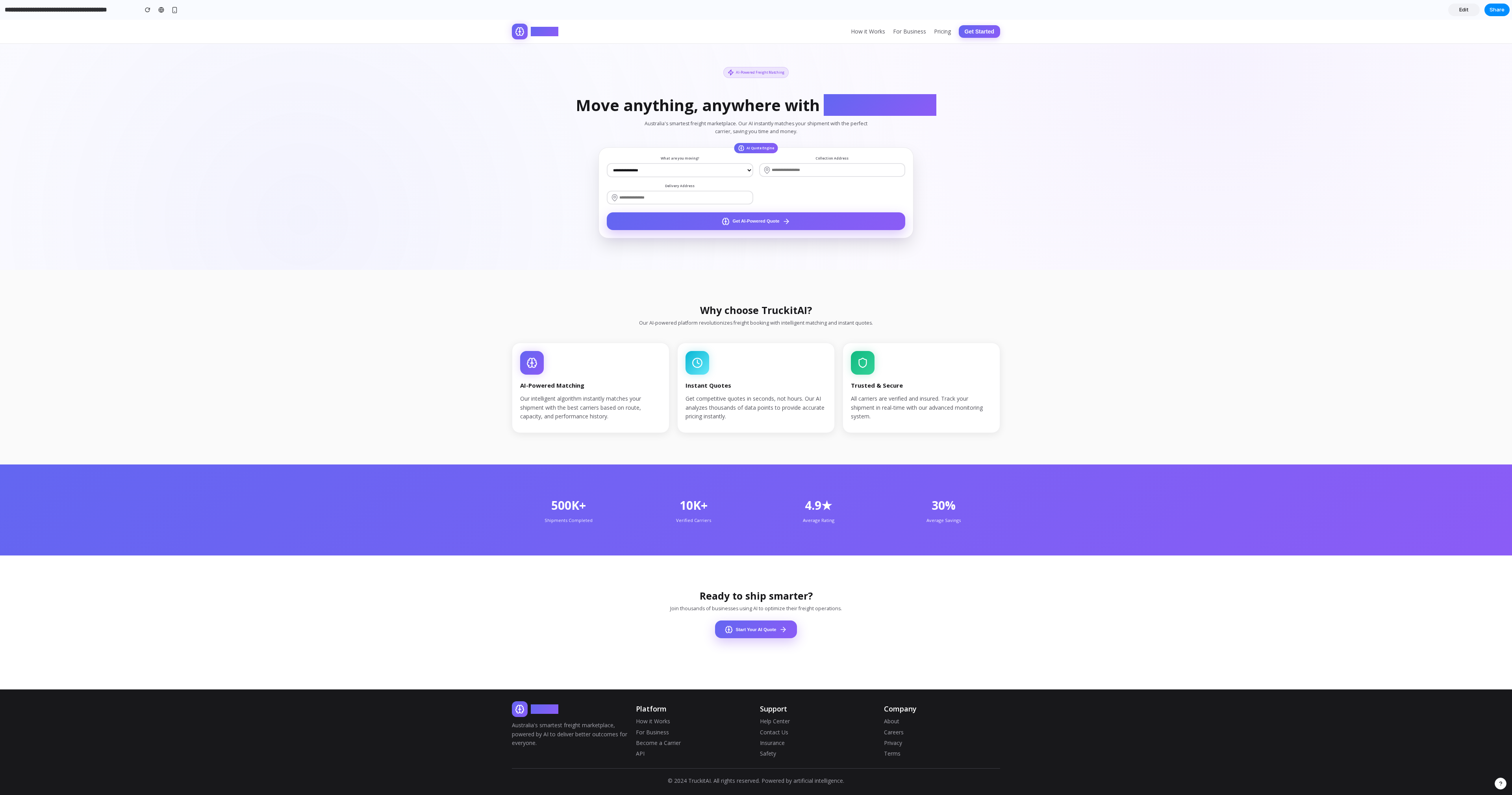
drag, startPoint x: 533, startPoint y: 29, endPoint x: 577, endPoint y: 32, distance: 44.1
click at [533, 30] on span "TruckitAI" at bounding box center [544, 32] width 28 height 9
drag, startPoint x: 581, startPoint y: 32, endPoint x: 496, endPoint y: 41, distance: 85.5
click at [496, 41] on nav "TruckitAI How it Works For Business Pricing Get Started" at bounding box center [756, 32] width 1512 height 24
click at [454, 82] on section "**********" at bounding box center [756, 145] width 1512 height 250
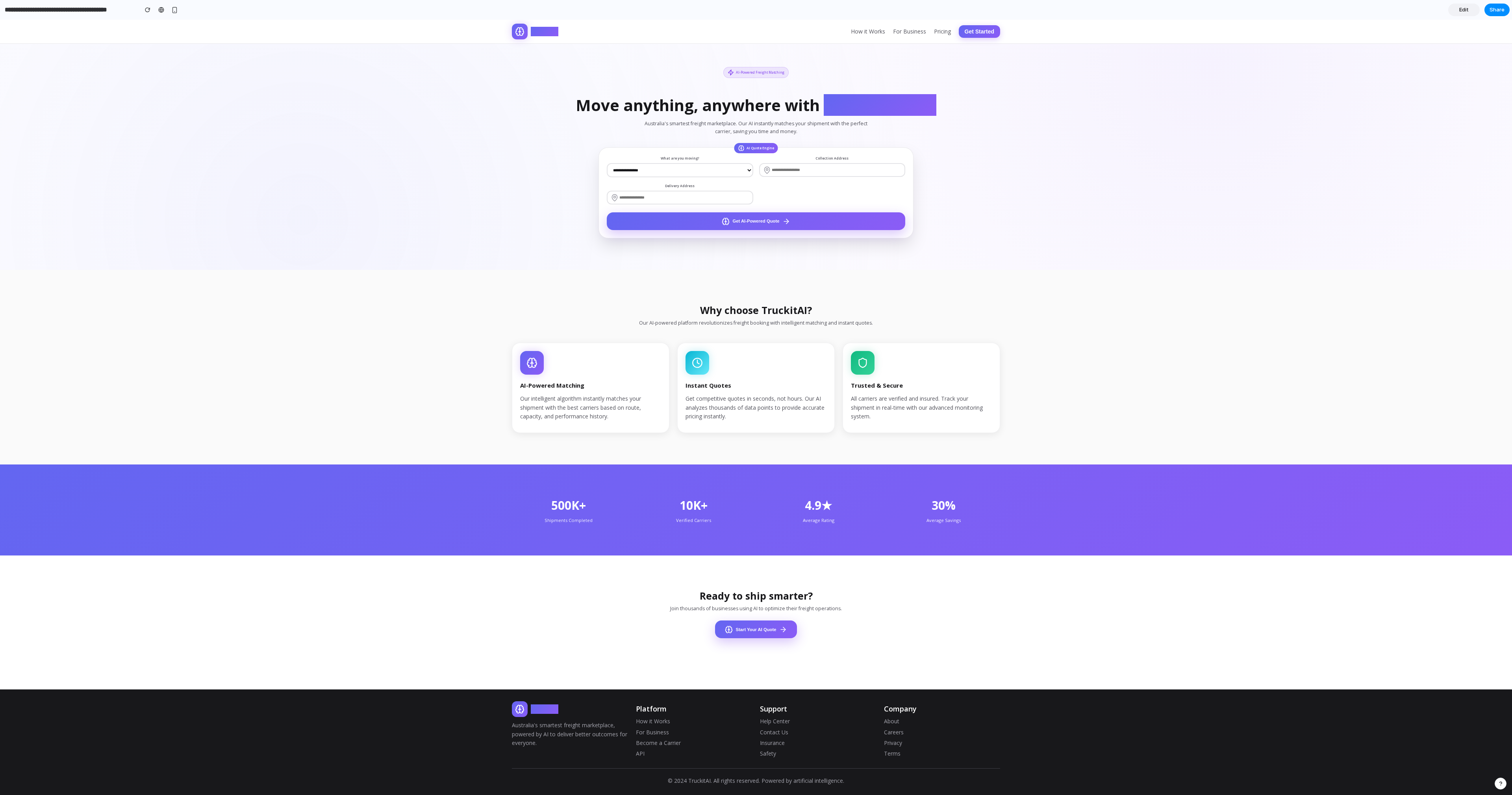
click at [539, 35] on span "TruckitAI" at bounding box center [544, 32] width 28 height 9
drag, startPoint x: 592, startPoint y: 33, endPoint x: 541, endPoint y: 32, distance: 51.0
click at [592, 33] on div "TruckitAI How it Works For Business Pricing Get Started" at bounding box center [756, 31] width 504 height 16
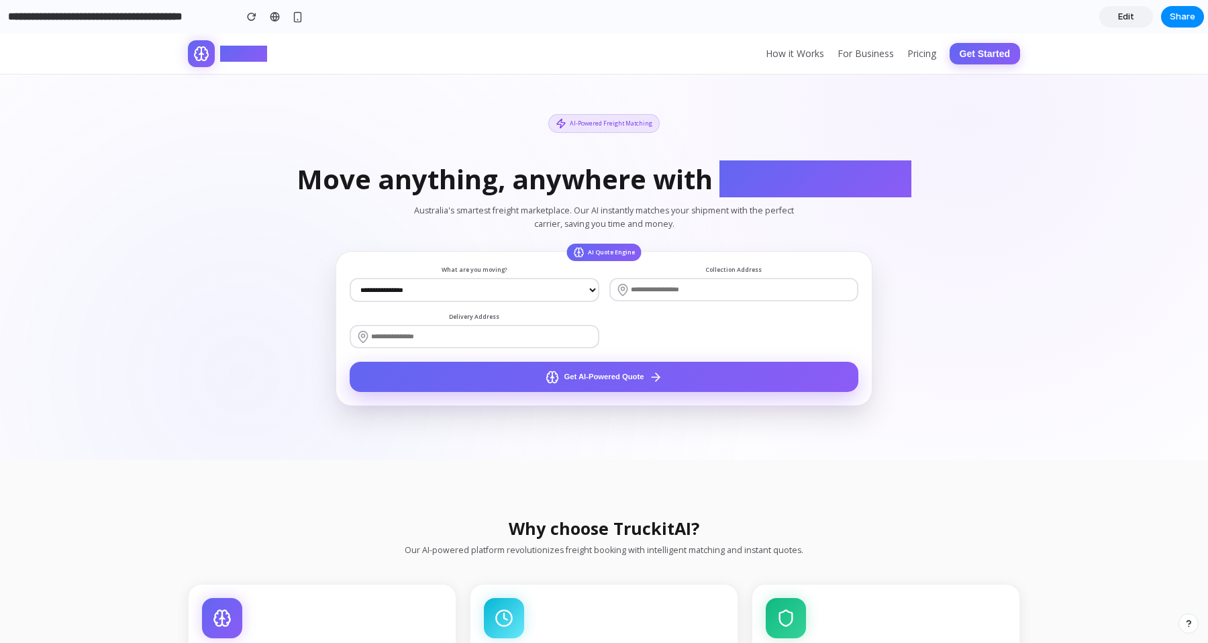
click at [269, 47] on div "TruckitAI How it Works For Business Pricing Get Started" at bounding box center [603, 53] width 859 height 27
drag, startPoint x: 256, startPoint y: 52, endPoint x: 146, endPoint y: 58, distance: 109.6
click at [146, 58] on nav "TruckitAI How it Works For Business Pricing Get Started" at bounding box center [604, 54] width 1208 height 41
drag, startPoint x: 146, startPoint y: 58, endPoint x: 221, endPoint y: 36, distance: 77.9
click at [146, 58] on nav "TruckitAI How it Works For Business Pricing Get Started" at bounding box center [604, 54] width 1208 height 41
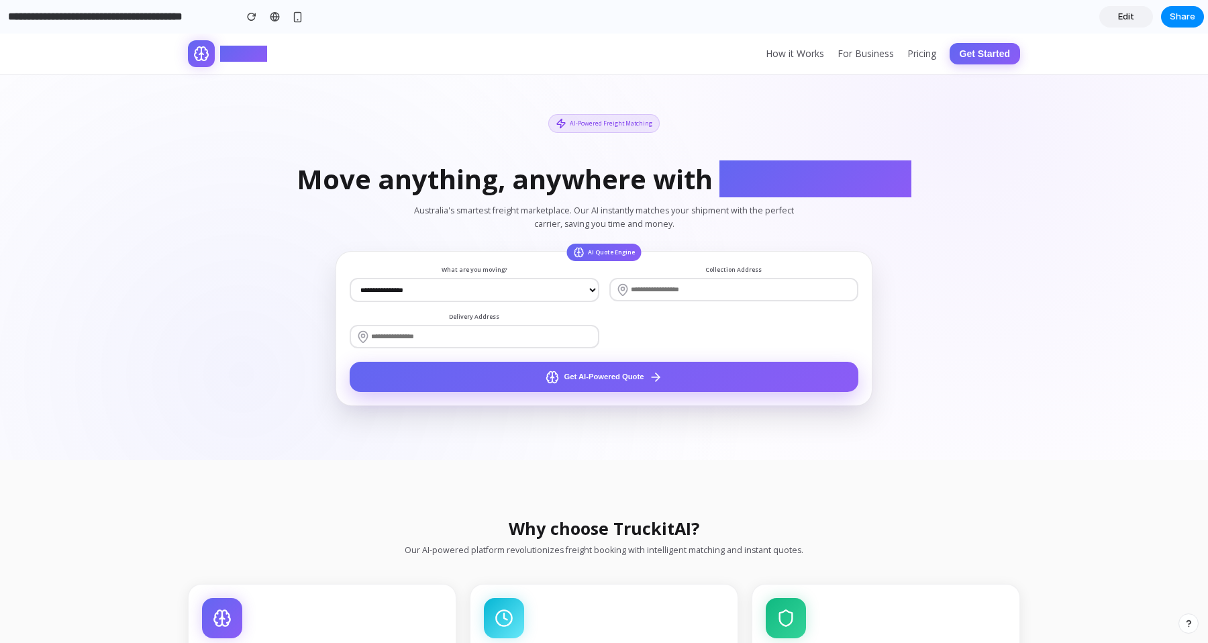
click at [932, 168] on h1 "Move anything, anywhere with AI intelligence" at bounding box center [604, 179] width 832 height 30
drag, startPoint x: 963, startPoint y: 180, endPoint x: 791, endPoint y: 201, distance: 173.7
click at [792, 201] on div "**********" at bounding box center [603, 260] width 859 height 292
drag, startPoint x: 791, startPoint y: 201, endPoint x: 641, endPoint y: 120, distance: 170.2
click at [790, 201] on div "**********" at bounding box center [603, 260] width 859 height 292
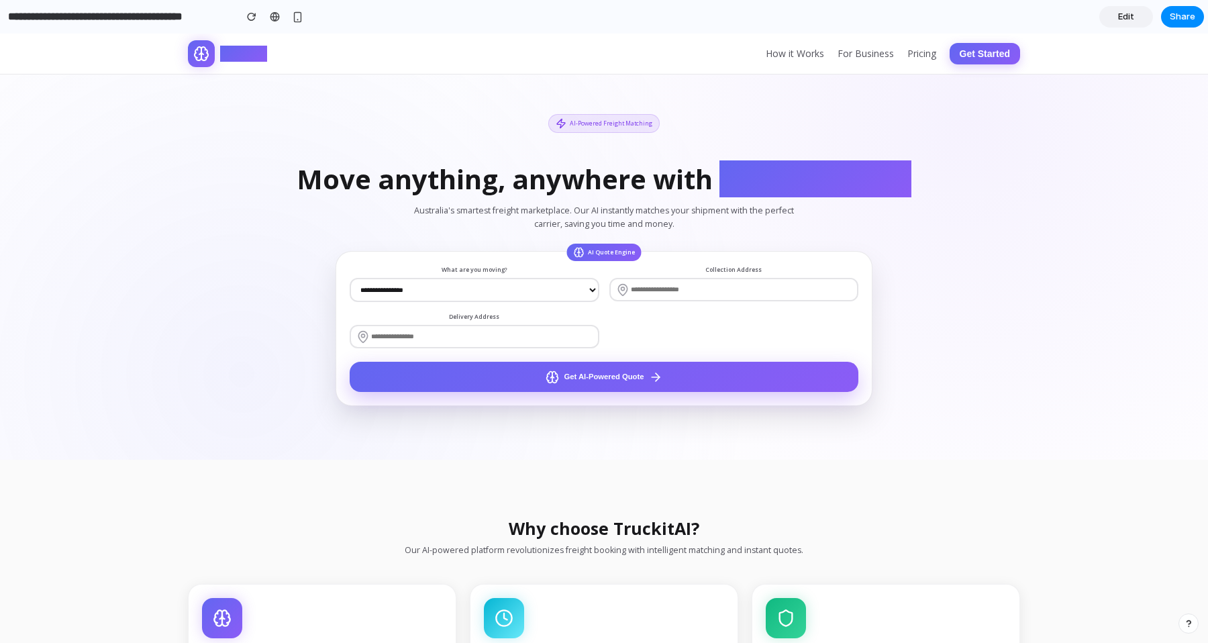
click at [1131, 13] on span "Edit" at bounding box center [1126, 16] width 16 height 13
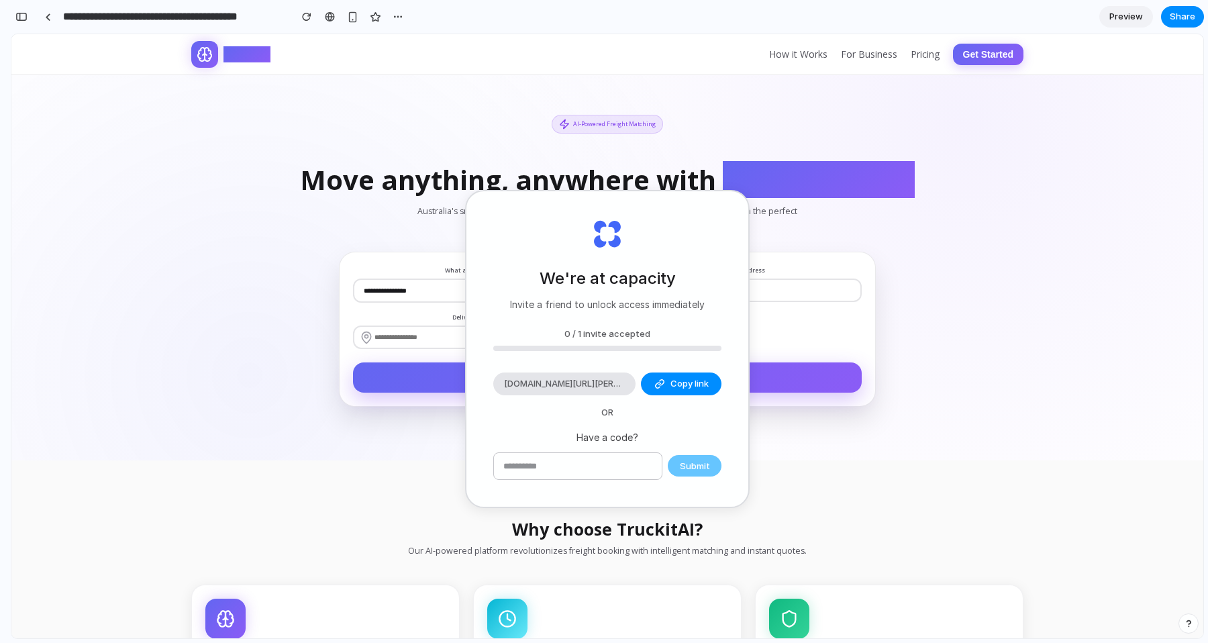
scroll to position [655, 0]
click at [596, 474] on input "text" at bounding box center [578, 466] width 168 height 27
type input "********"
click at [707, 470] on span "Submit" at bounding box center [695, 466] width 30 height 13
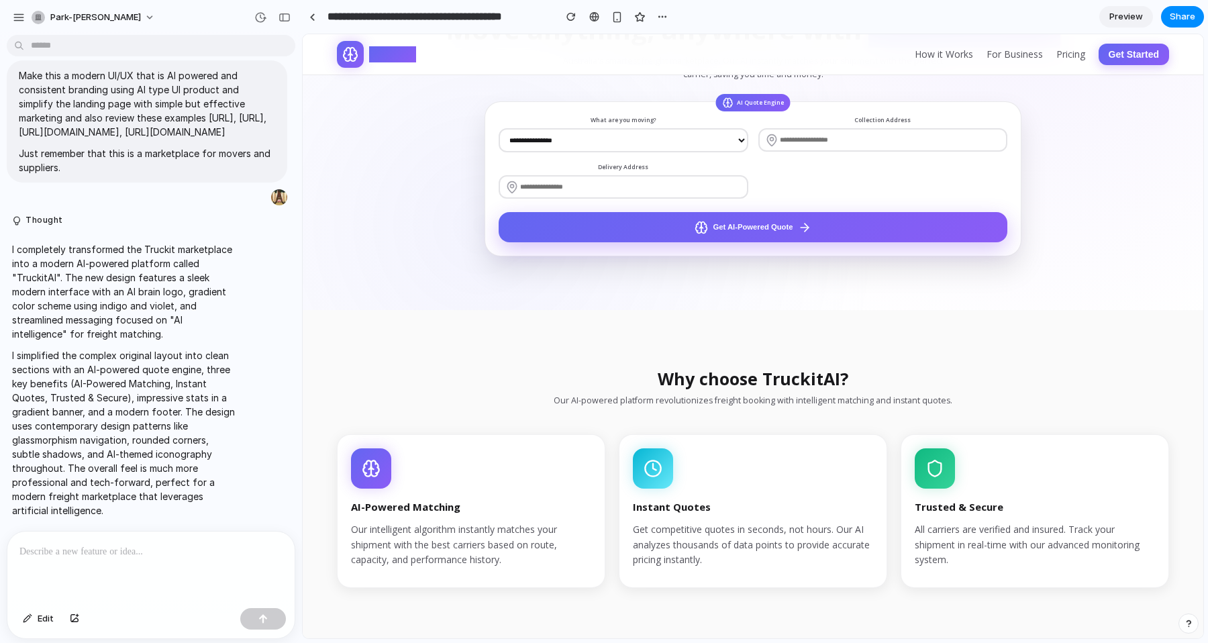
scroll to position [722, 0]
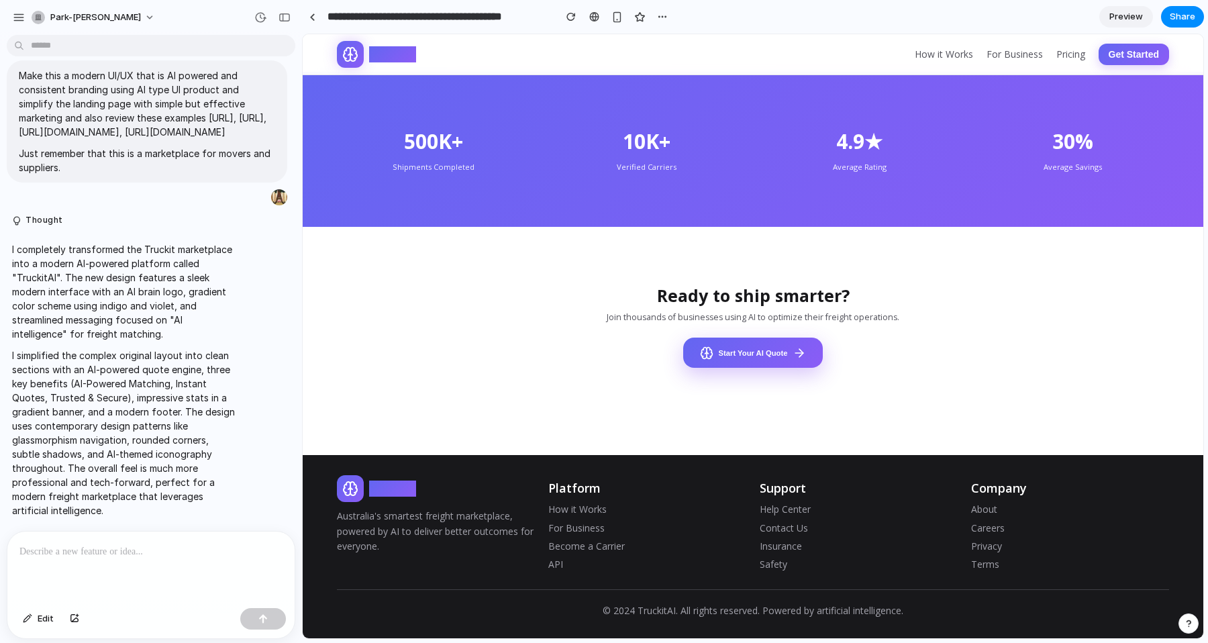
click at [136, 549] on p at bounding box center [150, 551] width 263 height 16
drag, startPoint x: 760, startPoint y: 187, endPoint x: 676, endPoint y: 117, distance: 109.5
click at [760, 187] on section "500K+ Shipments Completed 10K+ Verified Carriers 4.9★ Average Rating 30% Averag…" at bounding box center [753, 149] width 900 height 155
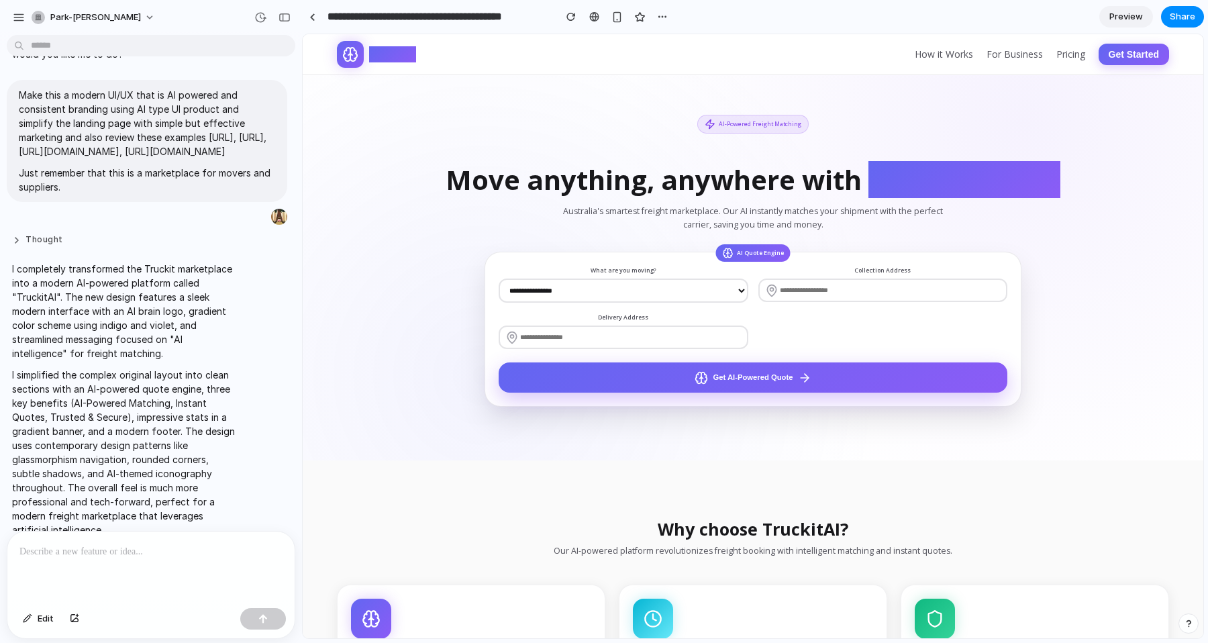
scroll to position [0, 0]
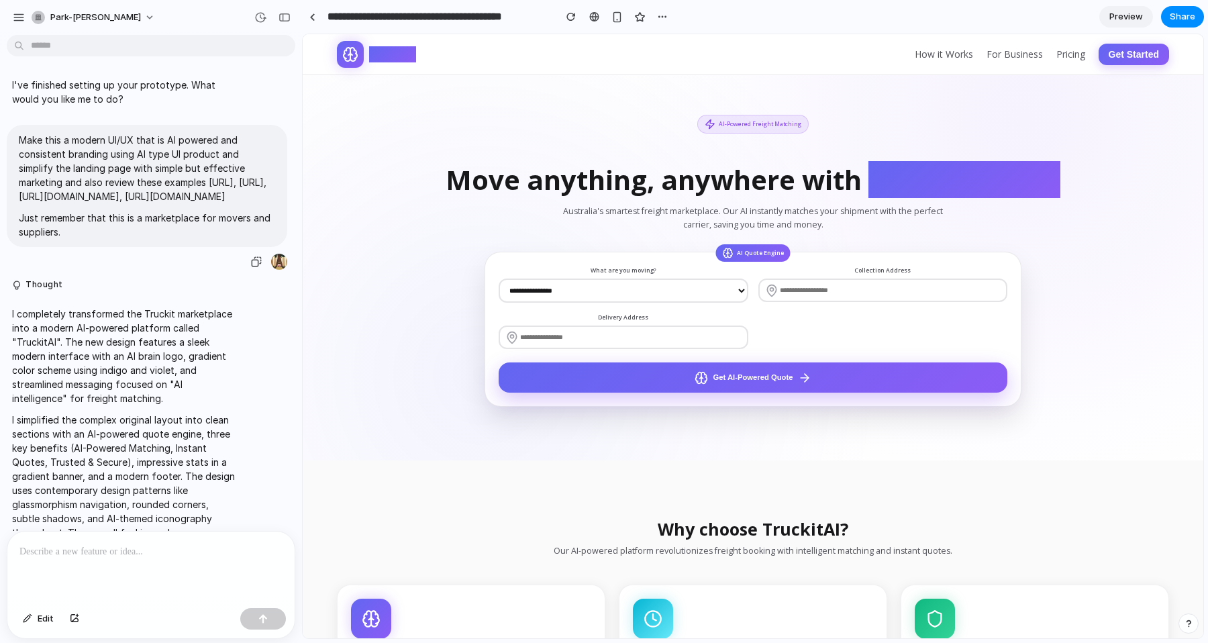
drag, startPoint x: 19, startPoint y: 136, endPoint x: 179, endPoint y: 207, distance: 175.7
click at [179, 203] on p "Make this a modern UI/UX that is AI powered and consistent branding using AI ty…" at bounding box center [147, 168] width 256 height 70
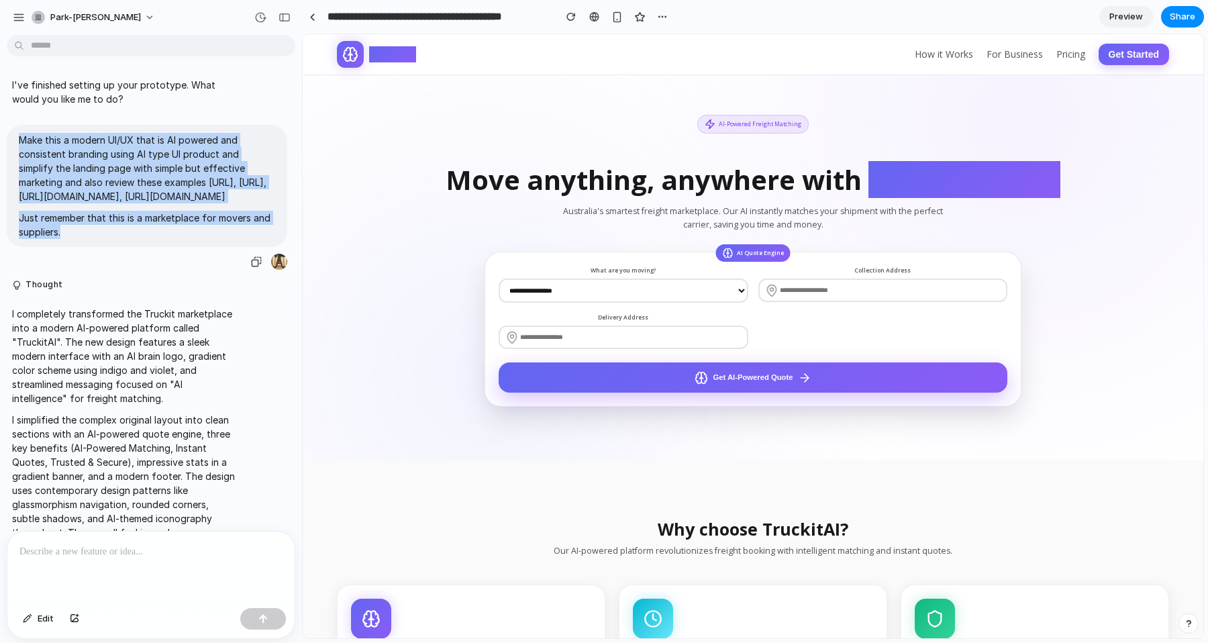
click at [182, 239] on p "Just remember that this is a marketplace for movers and suppliers." at bounding box center [147, 225] width 256 height 28
copy span "Make this a modern UI/UX that is AI powered and consistent branding using AI ty…"
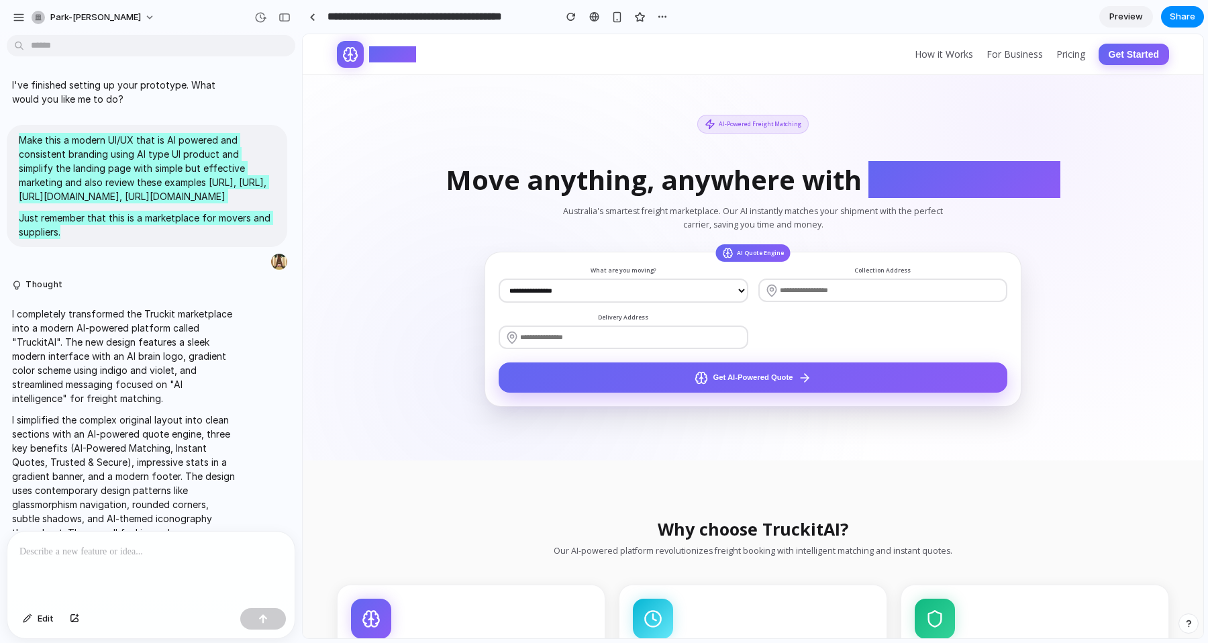
click at [1125, 341] on div "**********" at bounding box center [752, 261] width 859 height 292
click at [432, 203] on div "**********" at bounding box center [752, 261] width 859 height 292
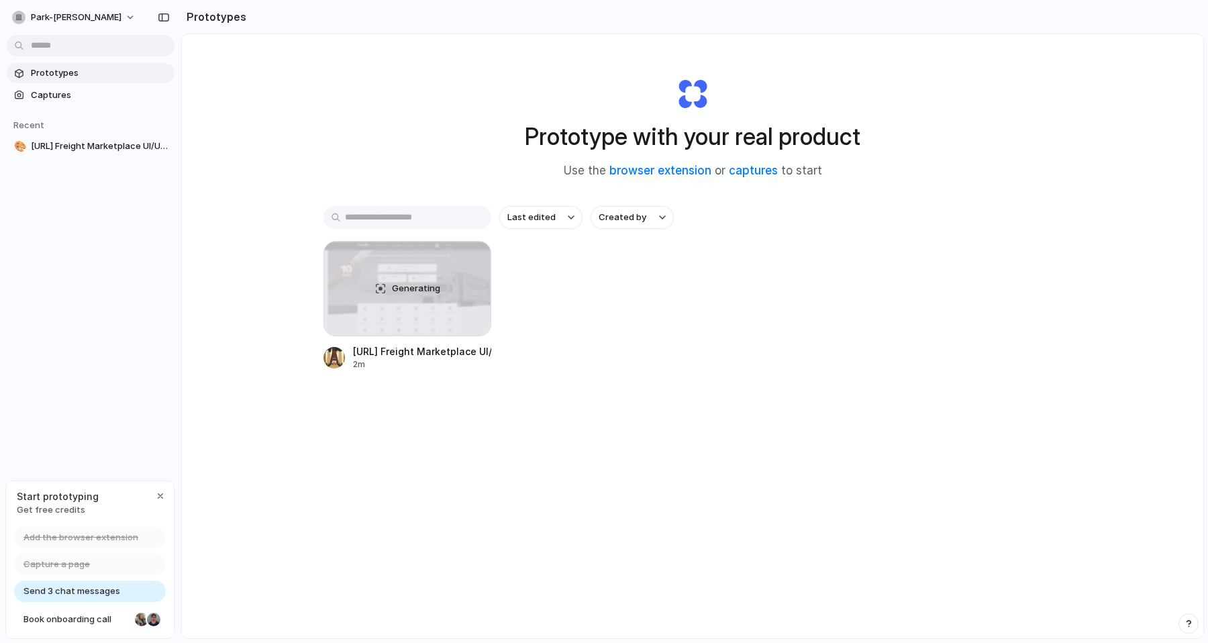
click at [297, 111] on div "Prototype with your real product Use the browser extension or captures to start…" at bounding box center [692, 371] width 1021 height 675
click at [72, 10] on button "park-jamie" at bounding box center [75, 17] width 136 height 21
click at [154, 137] on li "Dark" at bounding box center [163, 133] width 79 height 21
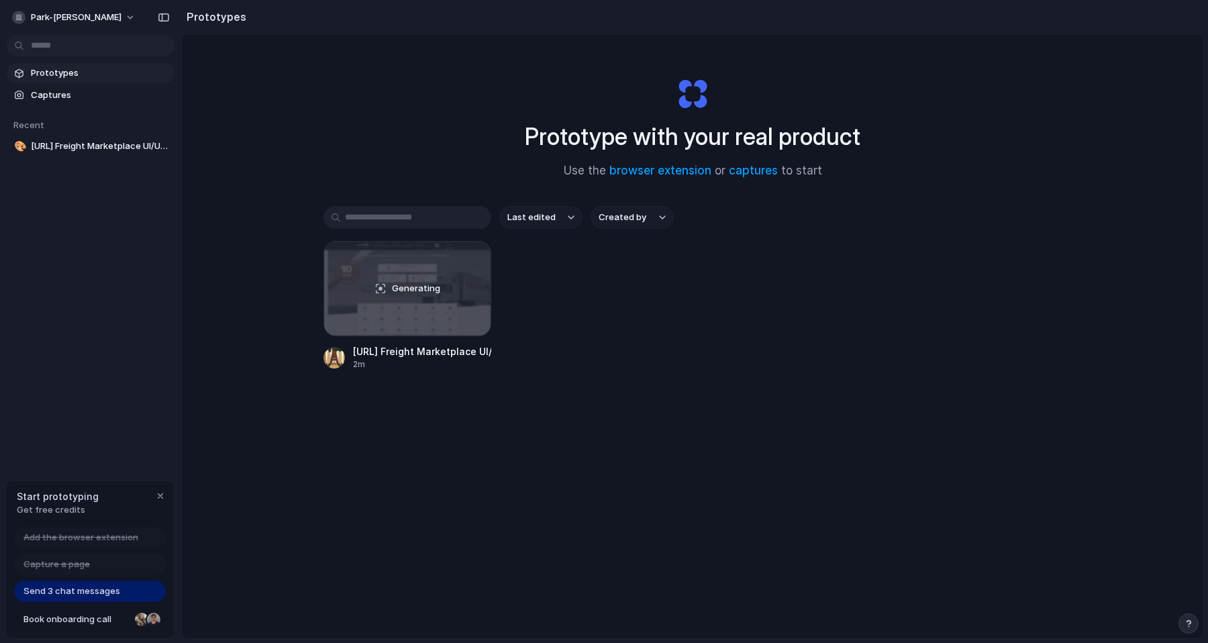
click at [483, 124] on div "Prototype with your real product Use the browser extension or captures to start" at bounding box center [692, 122] width 537 height 145
click at [674, 530] on div "Prototype with your real product Use the browser extension or captures to start…" at bounding box center [692, 371] width 1021 height 675
click at [943, 355] on div "Generating Truckit.ai Freight Marketplace UI/UX Design 2m" at bounding box center [692, 305] width 738 height 129
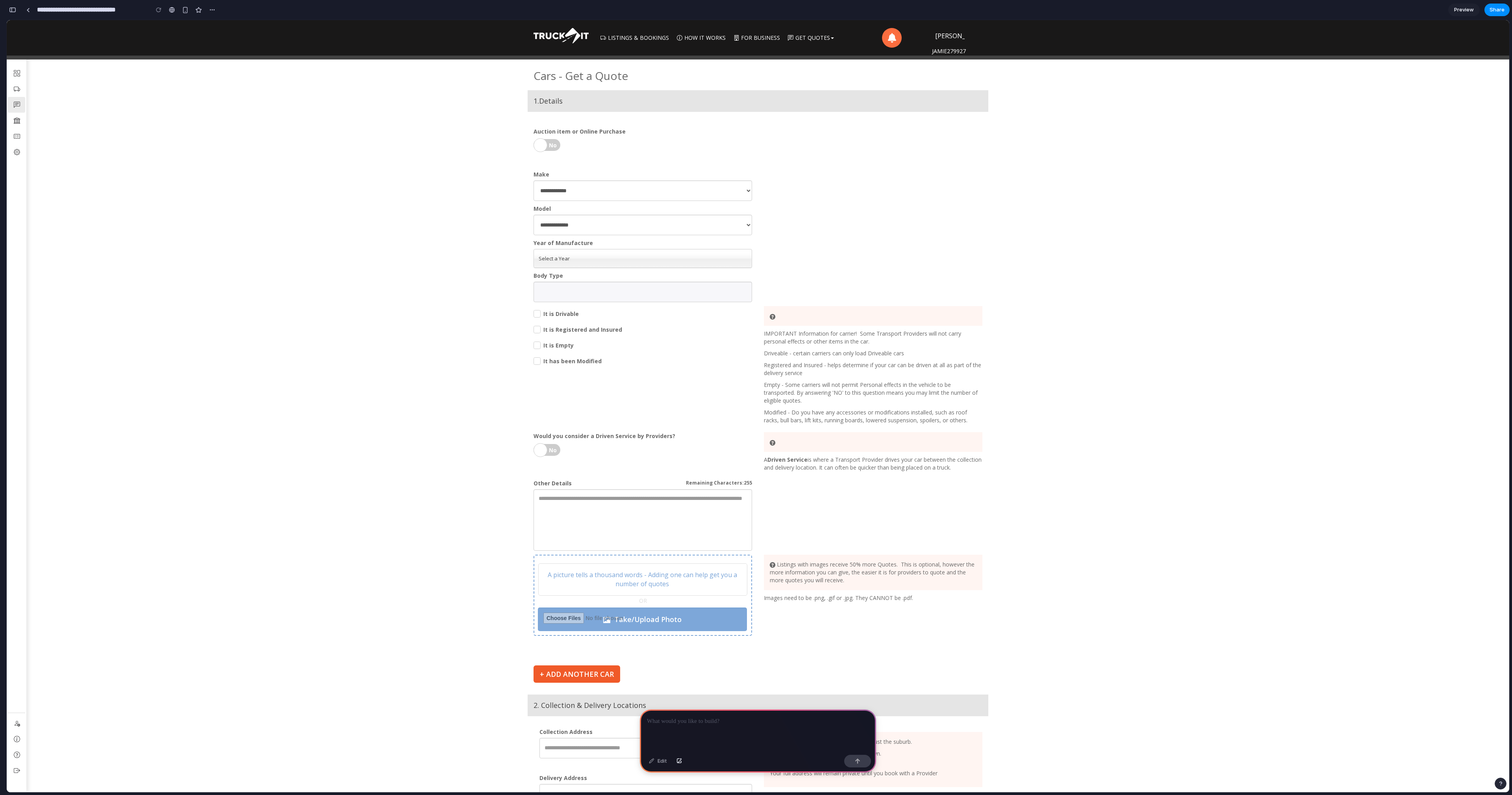
click at [772, 729] on div at bounding box center [758, 730] width 236 height 42
click at [755, 719] on p "**********" at bounding box center [758, 707] width 222 height 38
copy p "******"
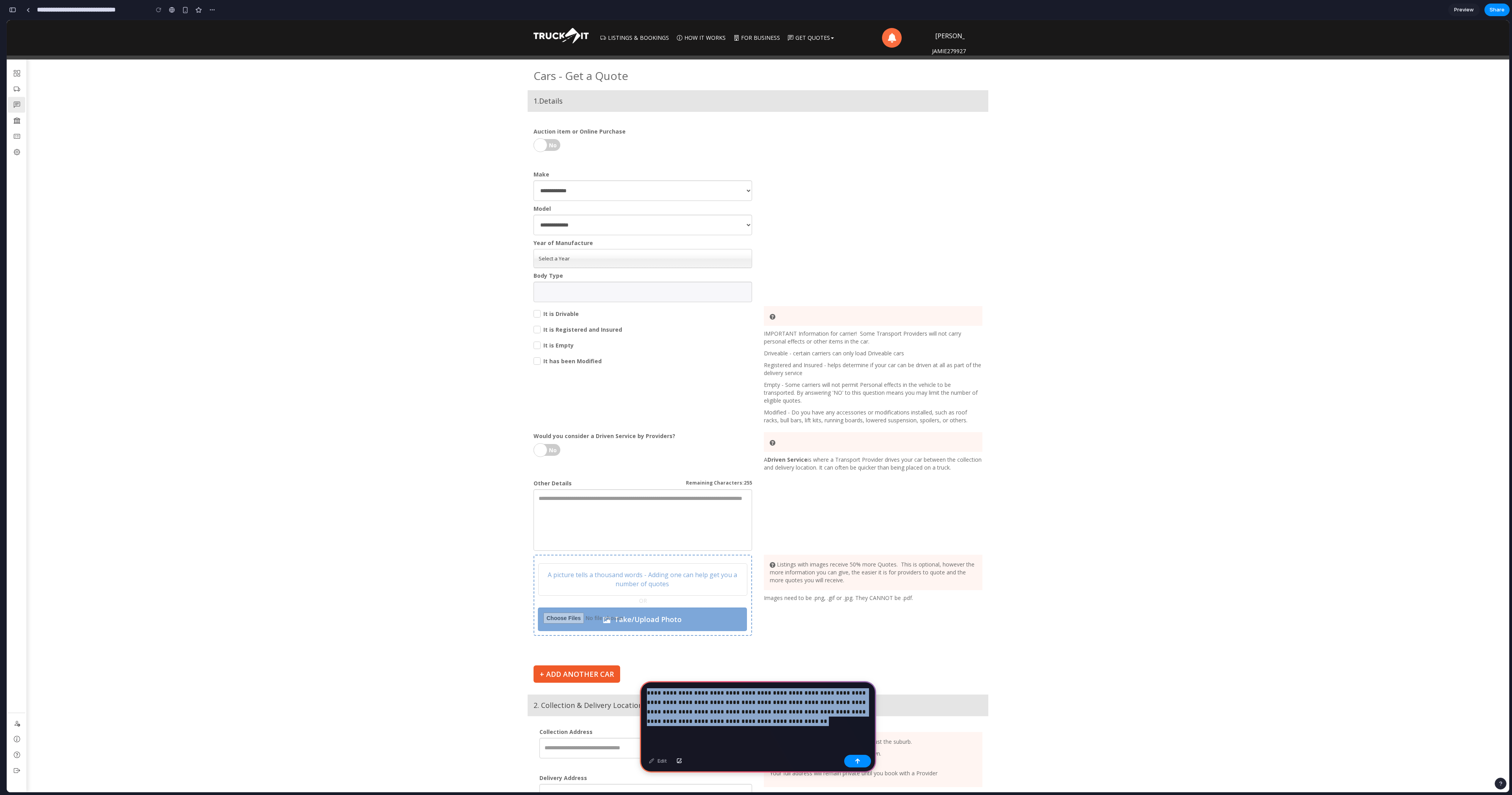
click at [765, 717] on p "**********" at bounding box center [758, 707] width 222 height 38
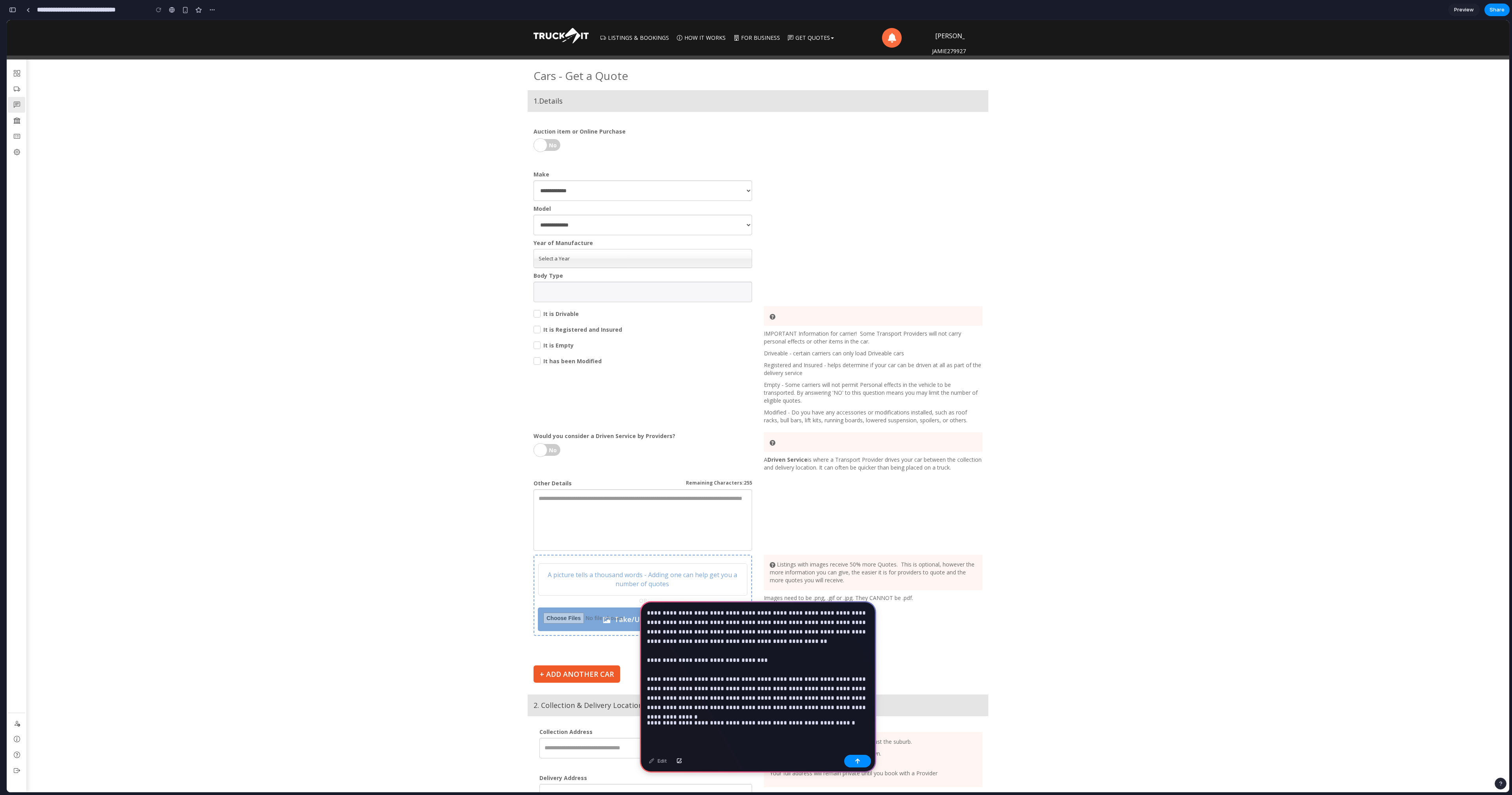
click at [785, 724] on p "**********" at bounding box center [758, 723] width 222 height 9
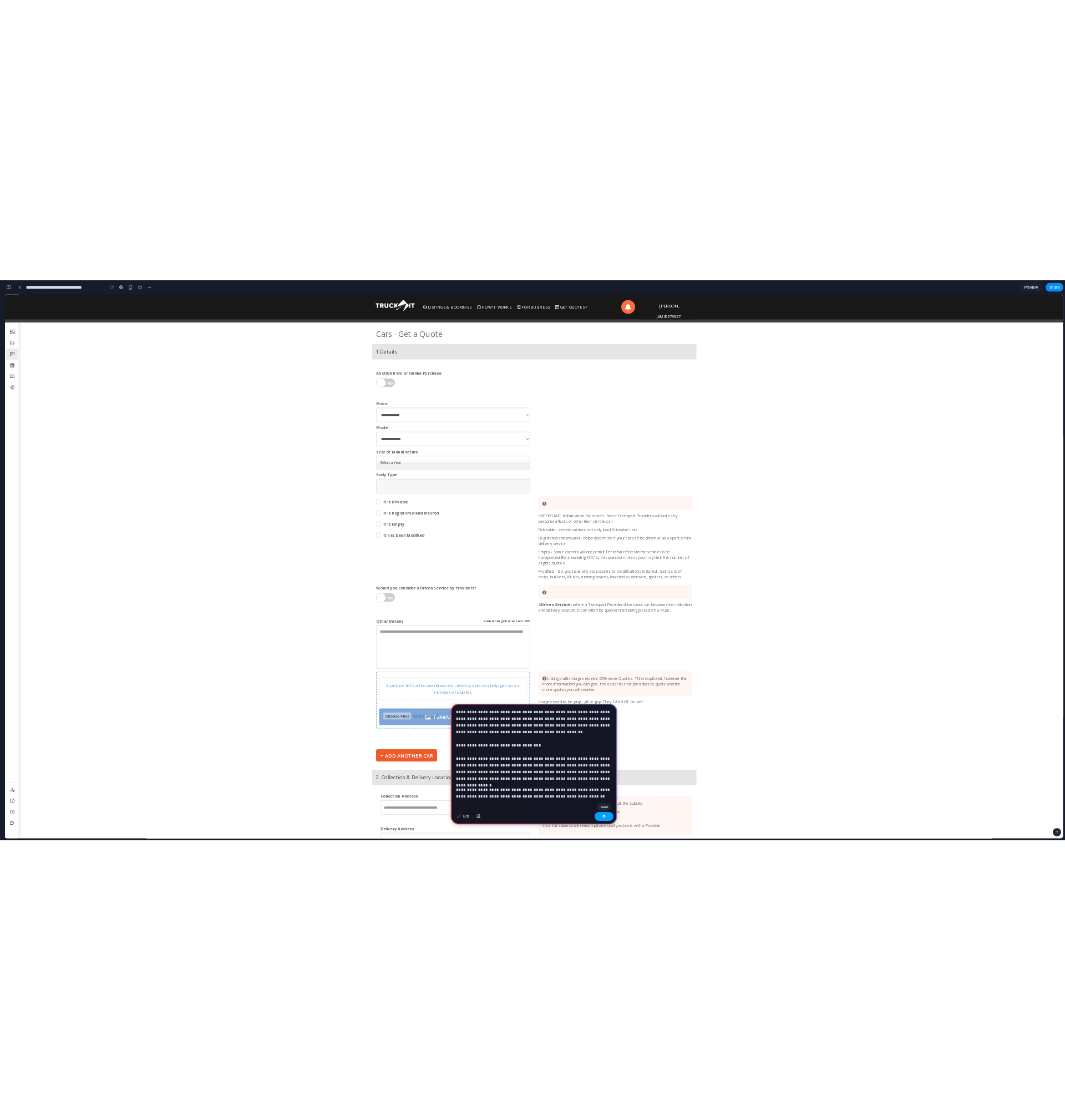
scroll to position [7, 0]
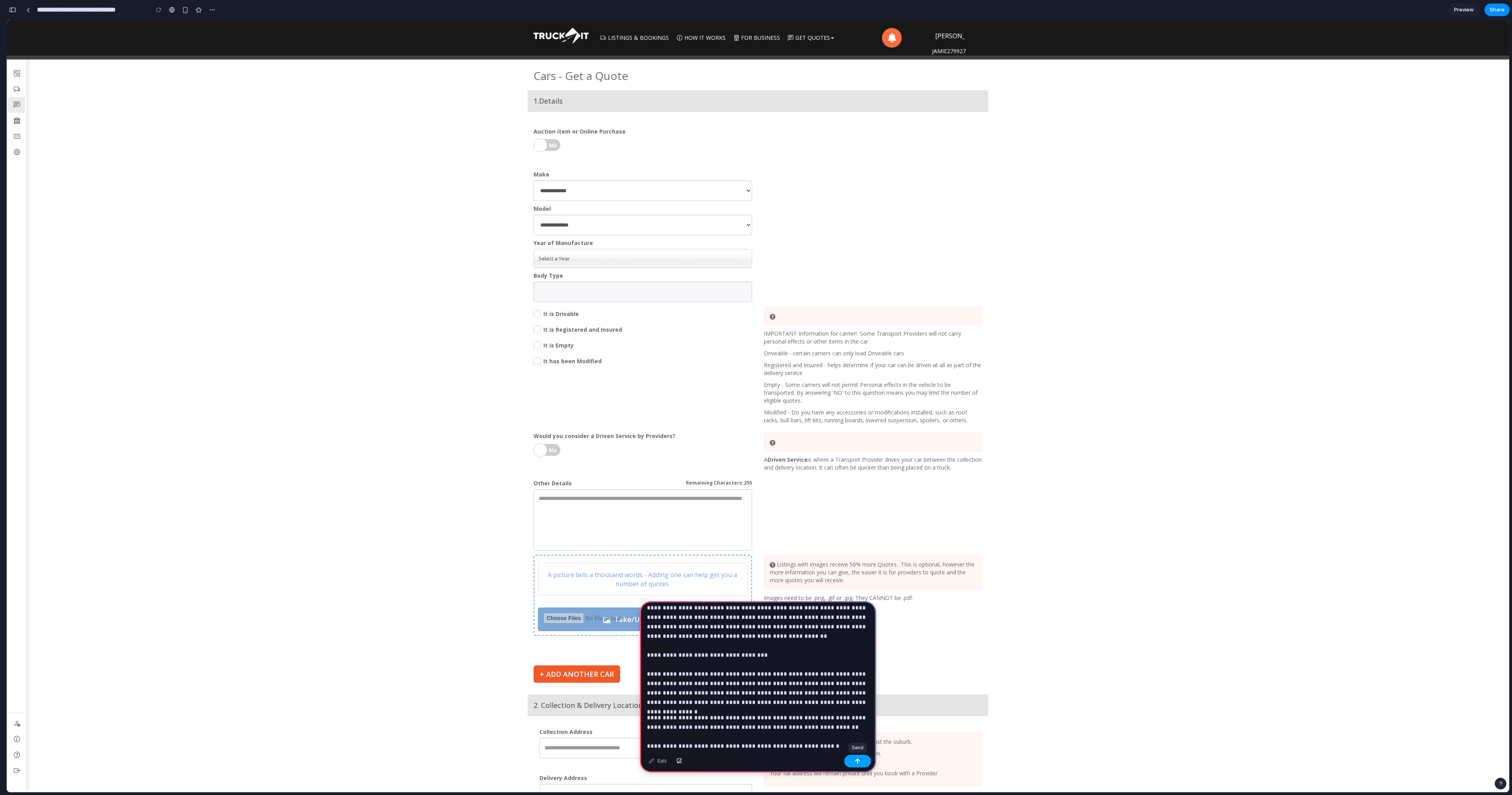
click at [862, 760] on button "button" at bounding box center [858, 760] width 27 height 12
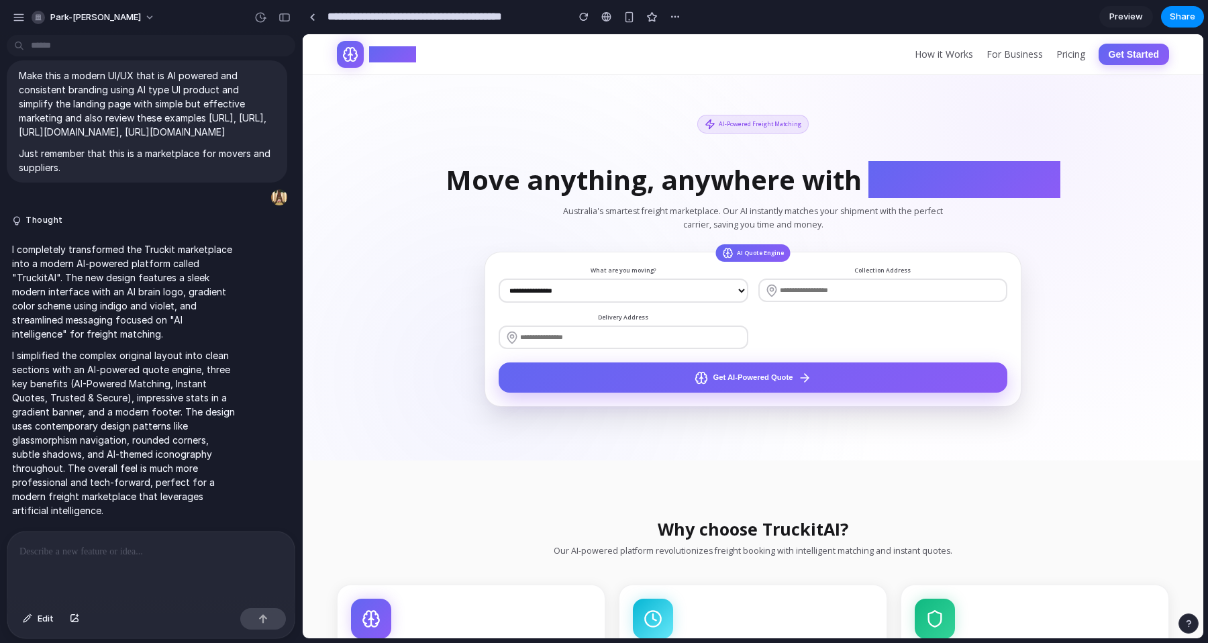
click at [1033, 167] on span "AI intelligence" at bounding box center [964, 179] width 192 height 37
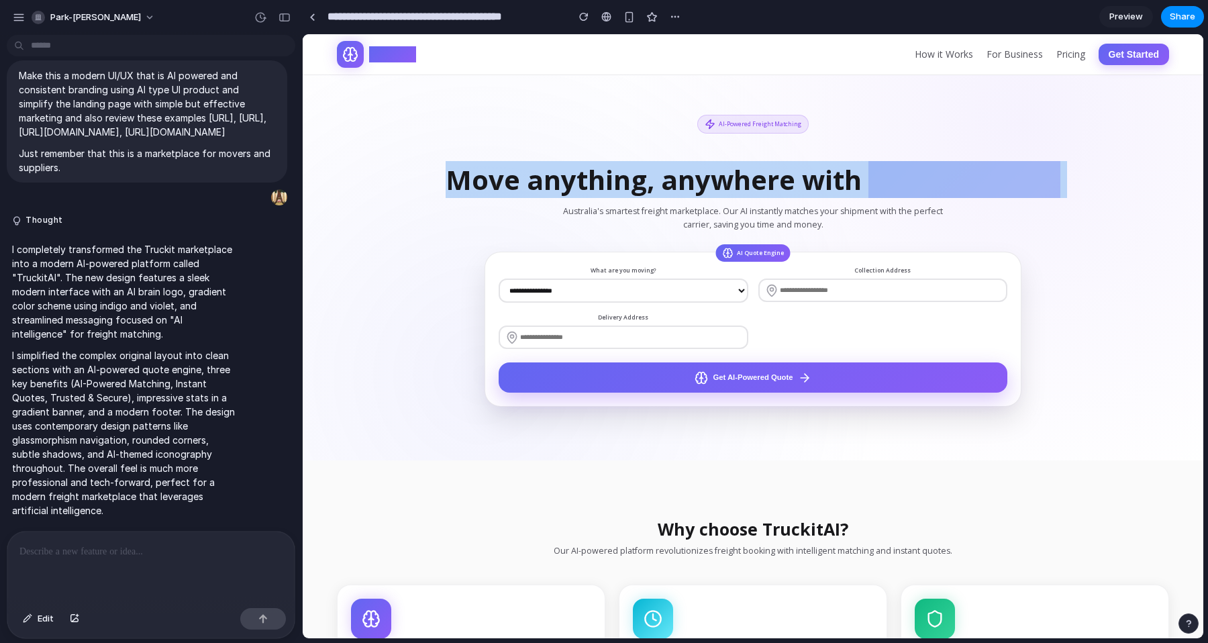
drag, startPoint x: 1033, startPoint y: 167, endPoint x: 1126, endPoint y: 219, distance: 106.0
click at [1033, 168] on span "AI intelligence" at bounding box center [964, 179] width 192 height 37
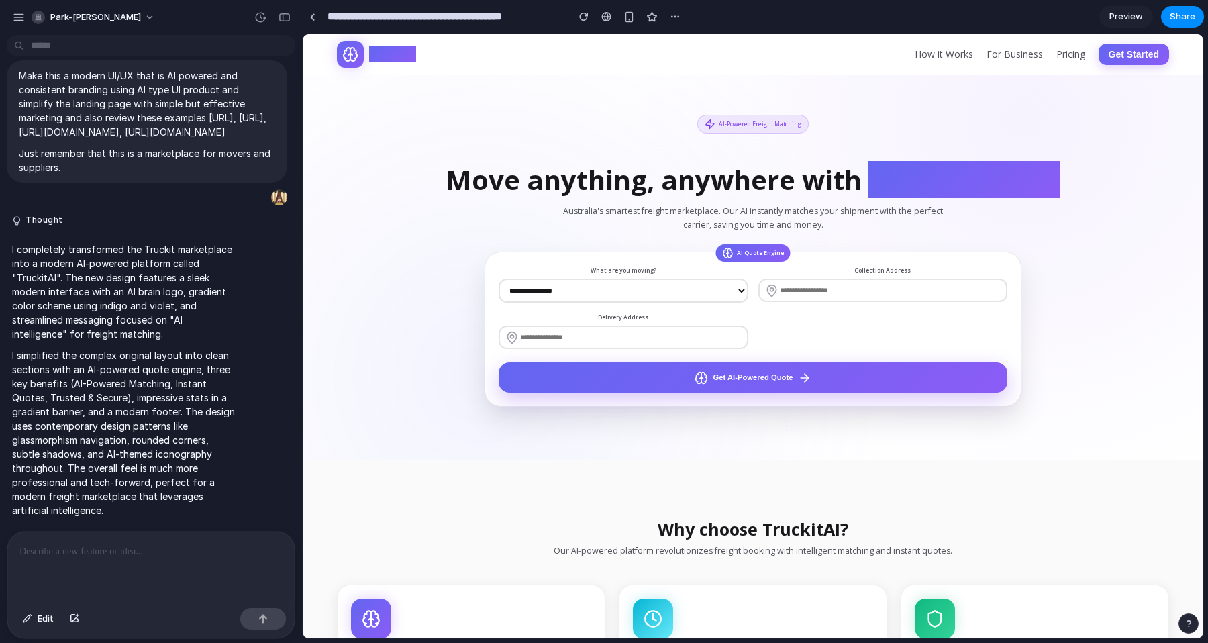
click at [1126, 219] on div "**********" at bounding box center [752, 261] width 859 height 292
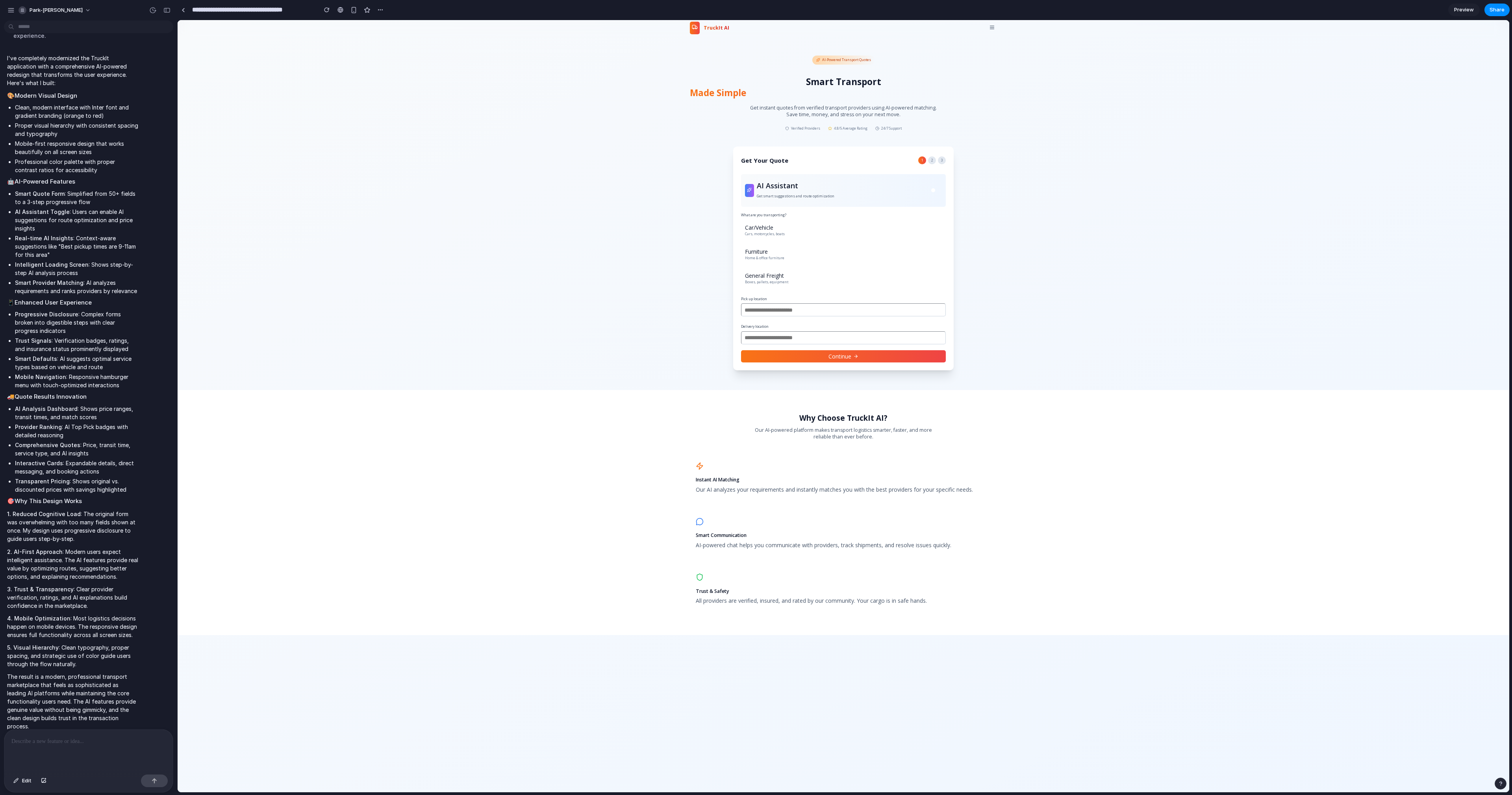
click at [755, 82] on h1 "Smart Transport Made Simple" at bounding box center [843, 87] width 307 height 22
click at [755, 89] on span "Made Simple" at bounding box center [843, 93] width 307 height 11
click at [755, 92] on span "Made Simple" at bounding box center [843, 93] width 307 height 11
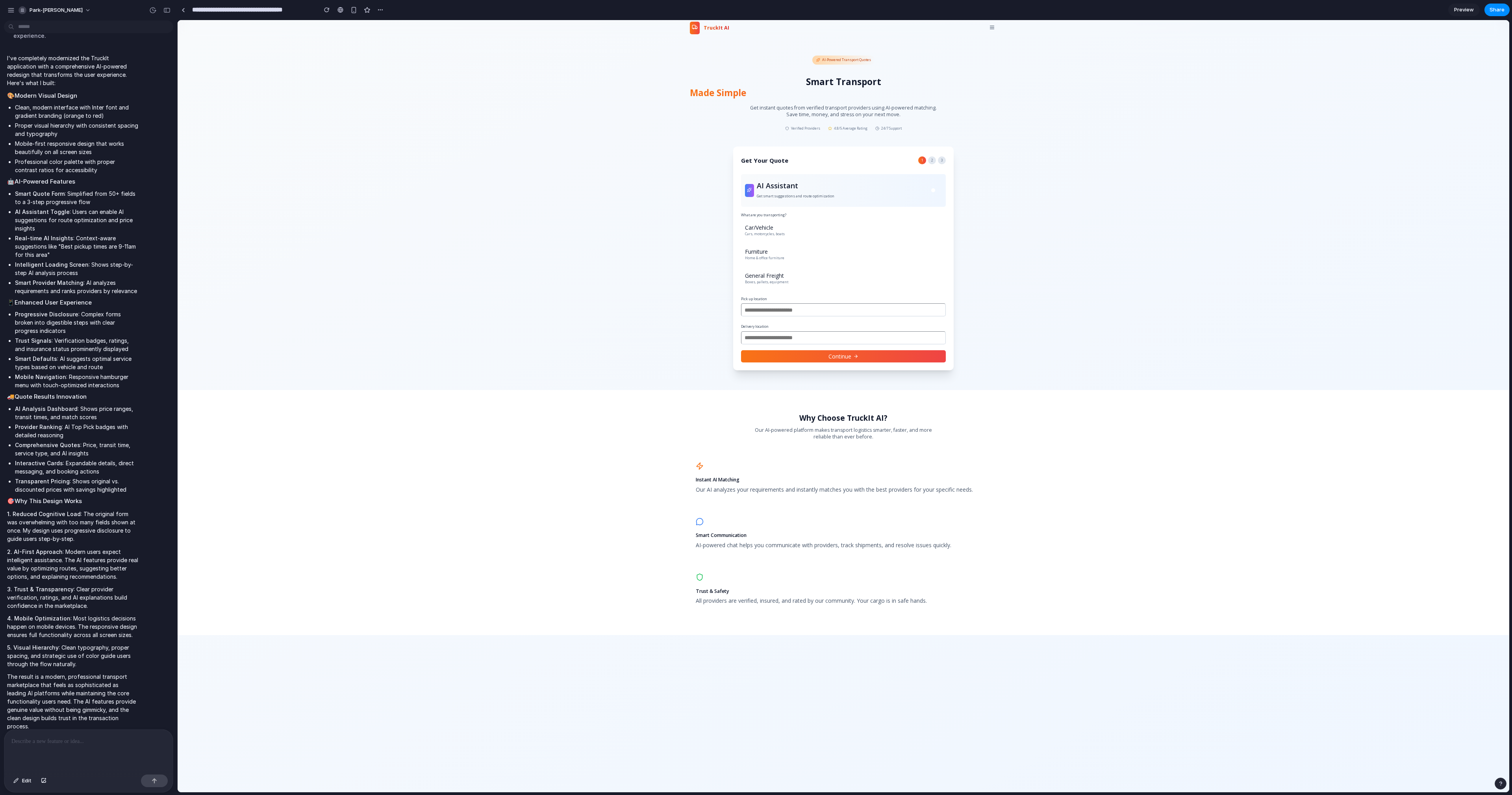
click at [755, 92] on span "Made Simple" at bounding box center [843, 93] width 307 height 11
click at [755, 81] on h1 "Smart Transport Made Simple" at bounding box center [843, 87] width 307 height 22
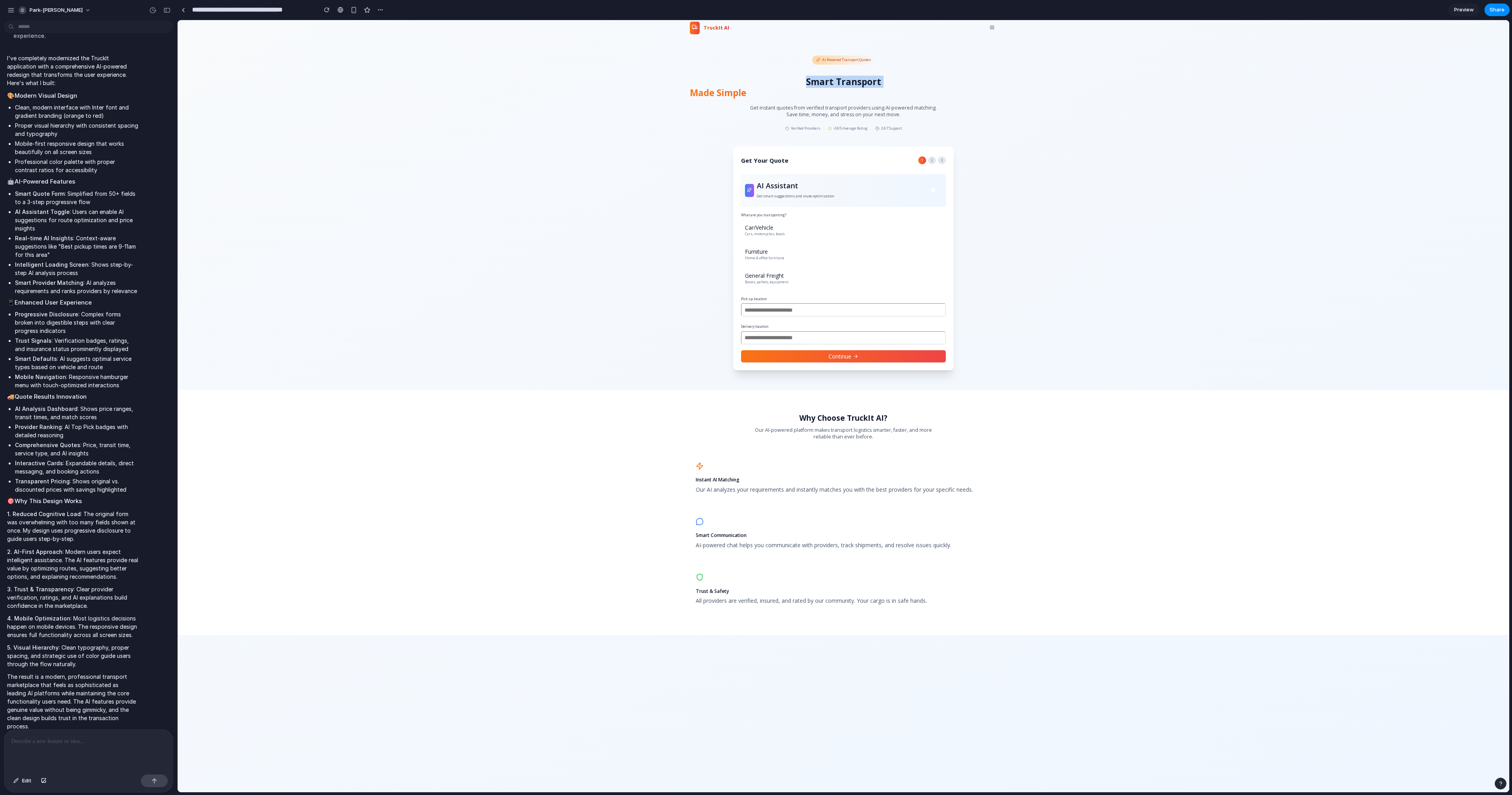
click at [755, 85] on h1 "Smart Transport Made Simple" at bounding box center [843, 87] width 307 height 22
click at [555, 87] on section "AI-Powered Transport Quotes Smart Transport Made Simple Get instant quotes from…" at bounding box center [843, 213] width 1332 height 354
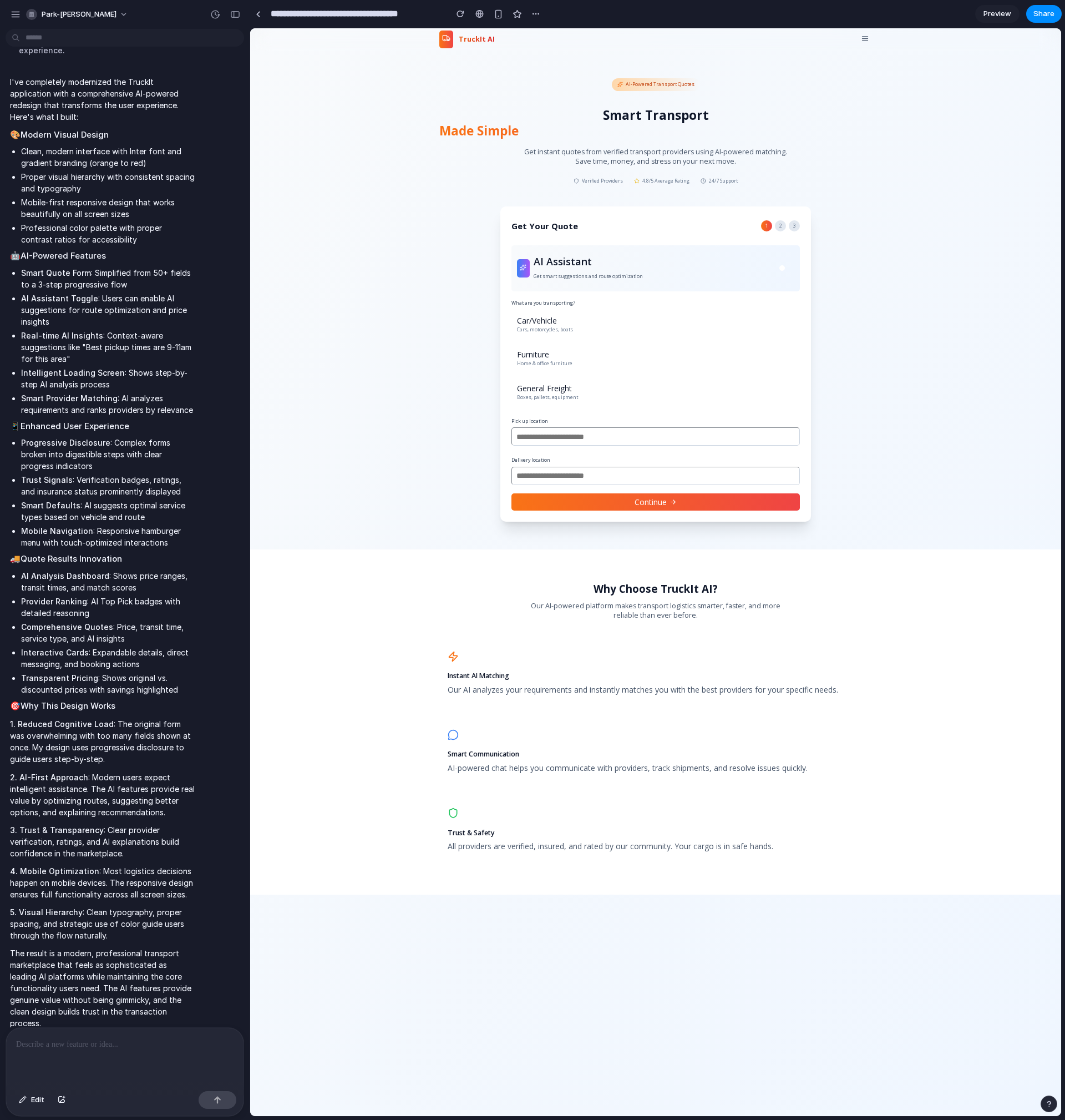
click at [883, 344] on section "AI-Powered Transport Quotes Smart Transport Made Simple Get instant quotes from…" at bounding box center [656, 299] width 811 height 499
click at [778, 225] on div "2" at bounding box center [780, 225] width 11 height 11
click at [781, 226] on div "2" at bounding box center [780, 225] width 11 height 11
click at [780, 232] on div "Get Your Quote 1 2 3" at bounding box center [656, 226] width 289 height 17
